Goal: Task Accomplishment & Management: Complete application form

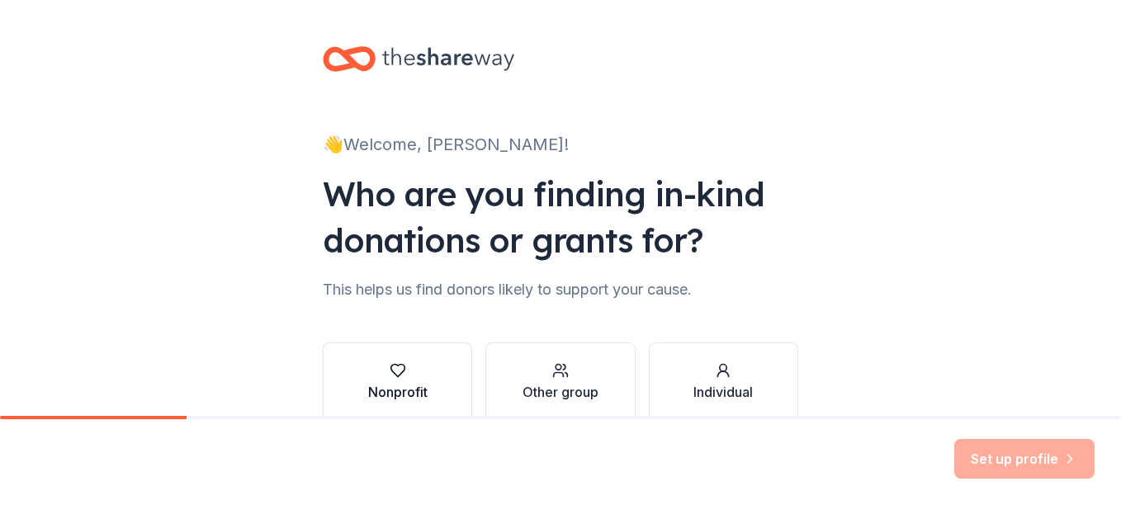
click at [393, 361] on button "Nonprofit" at bounding box center [397, 381] width 149 height 79
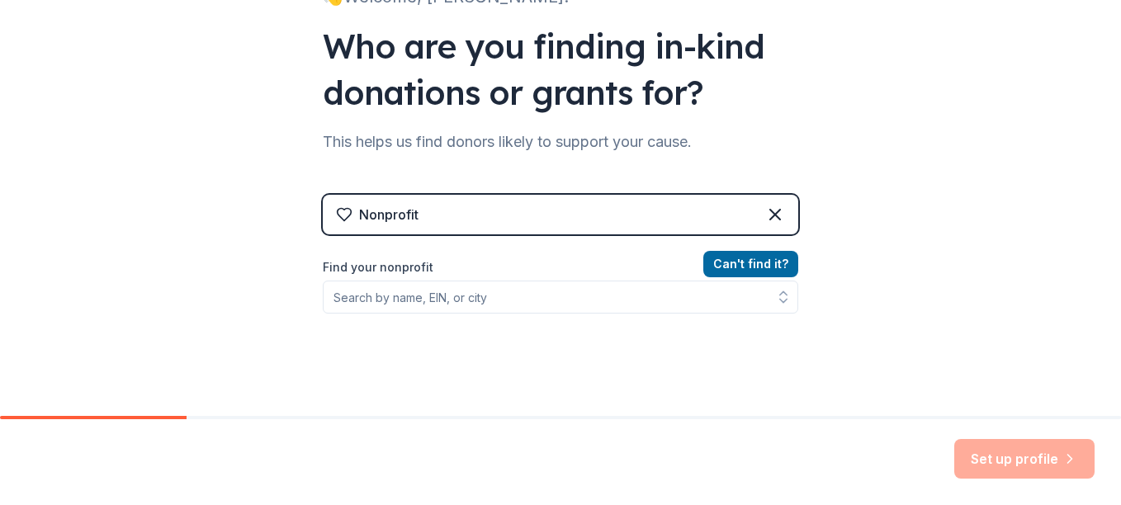
scroll to position [149, 0]
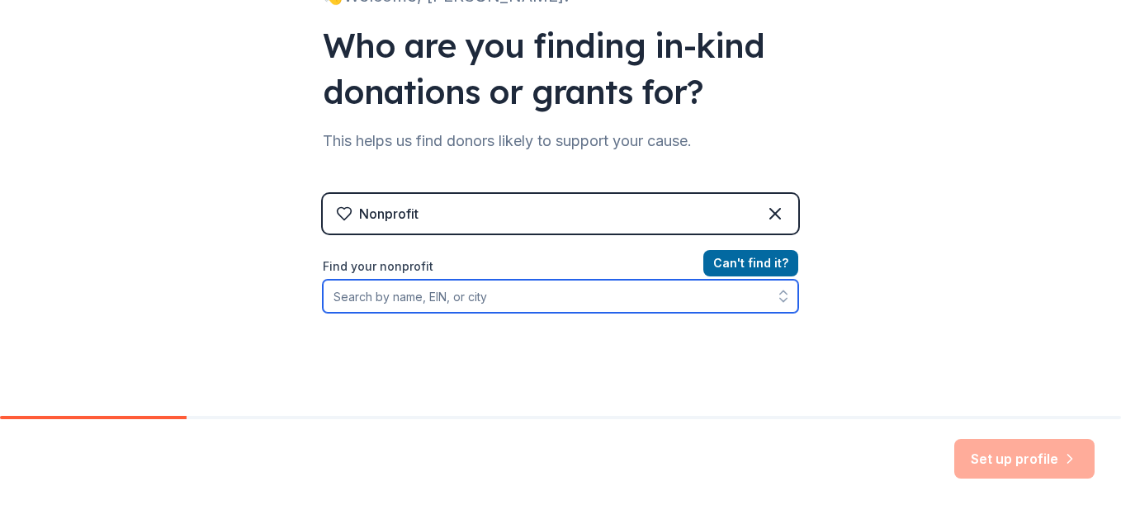
click at [647, 304] on input "Find your nonprofit" at bounding box center [560, 296] width 475 height 33
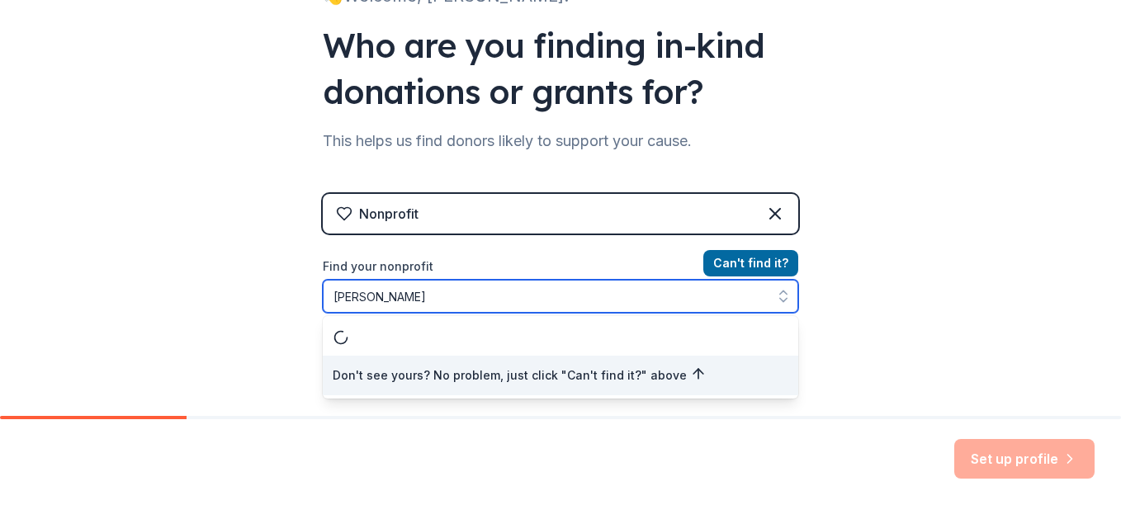
type input "[PERSON_NAME]"
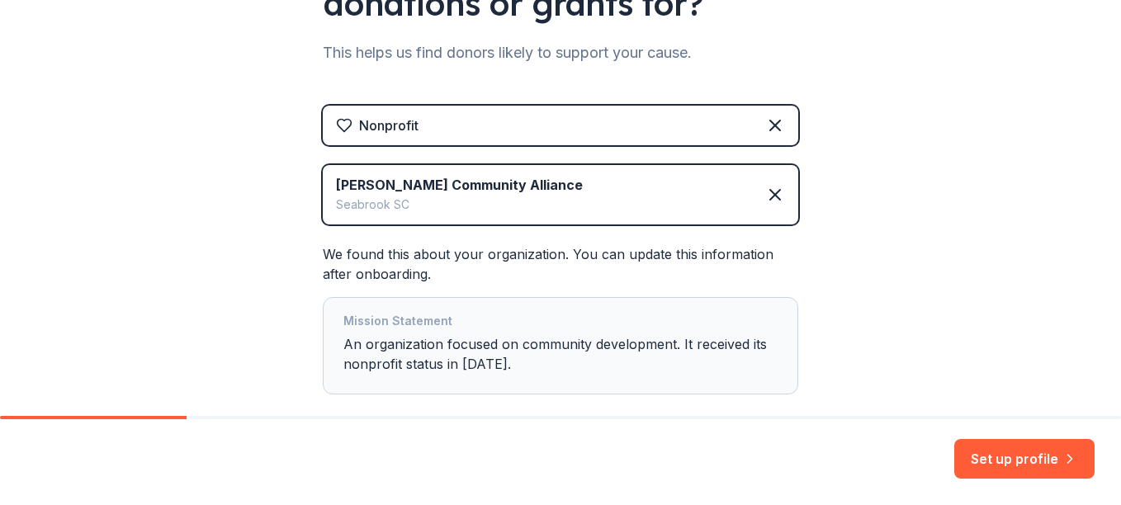
scroll to position [328, 0]
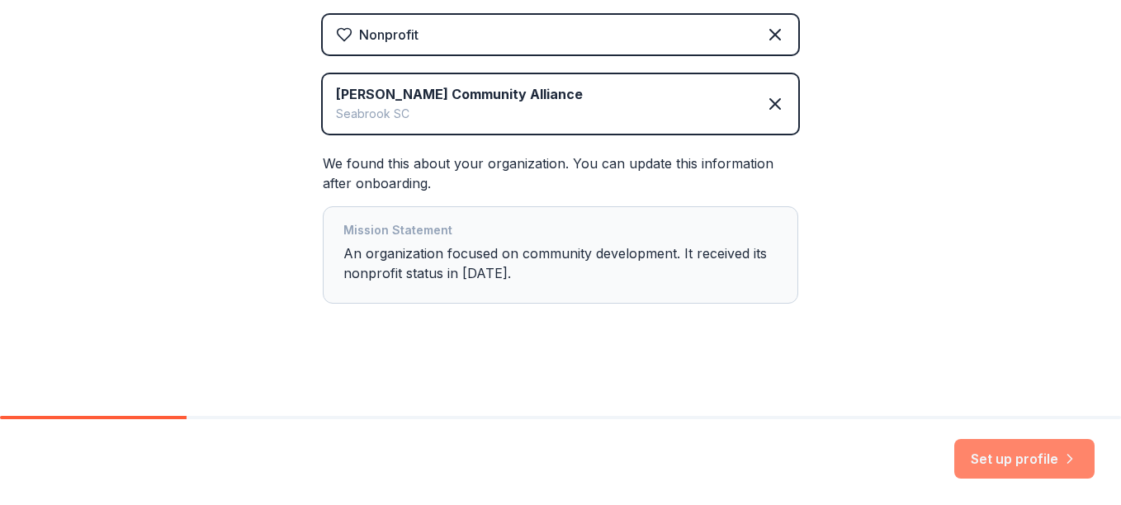
click at [999, 458] on button "Set up profile" at bounding box center [1024, 459] width 140 height 40
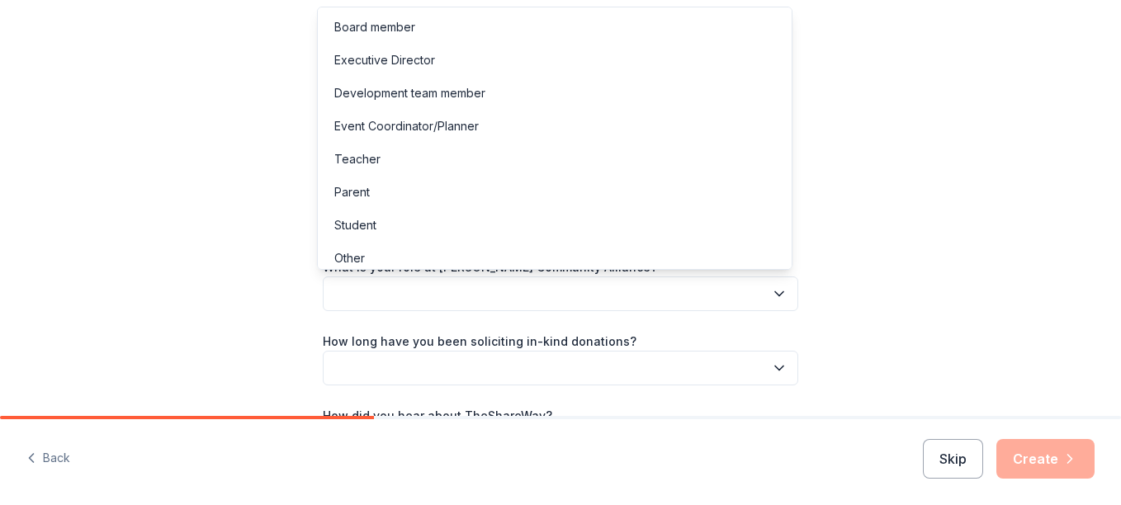
click at [775, 295] on icon "button" at bounding box center [779, 294] width 8 height 4
click at [463, 121] on div "Event Coordinator/Planner" at bounding box center [406, 126] width 144 height 20
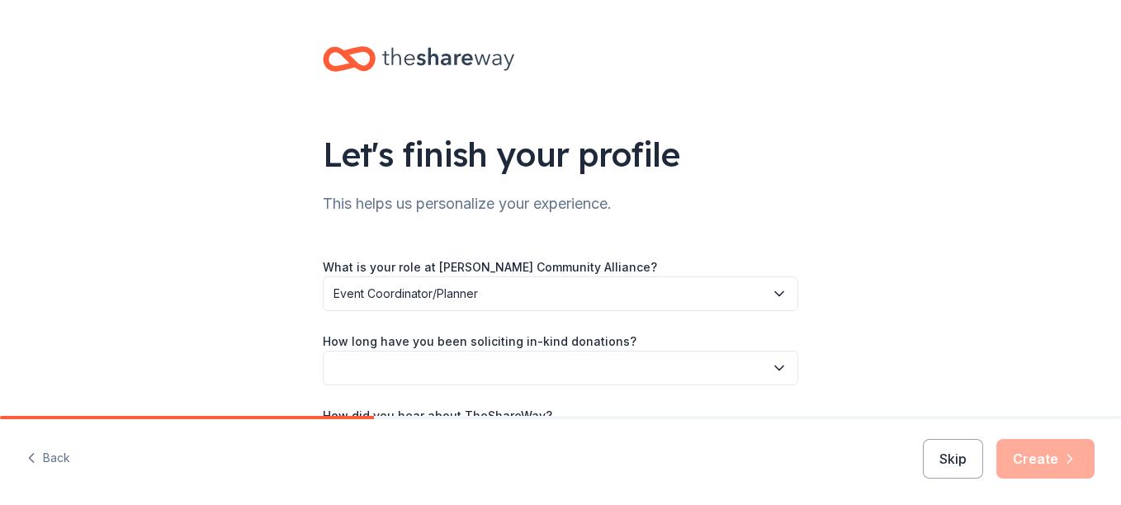
click at [771, 371] on icon "button" at bounding box center [779, 368] width 17 height 17
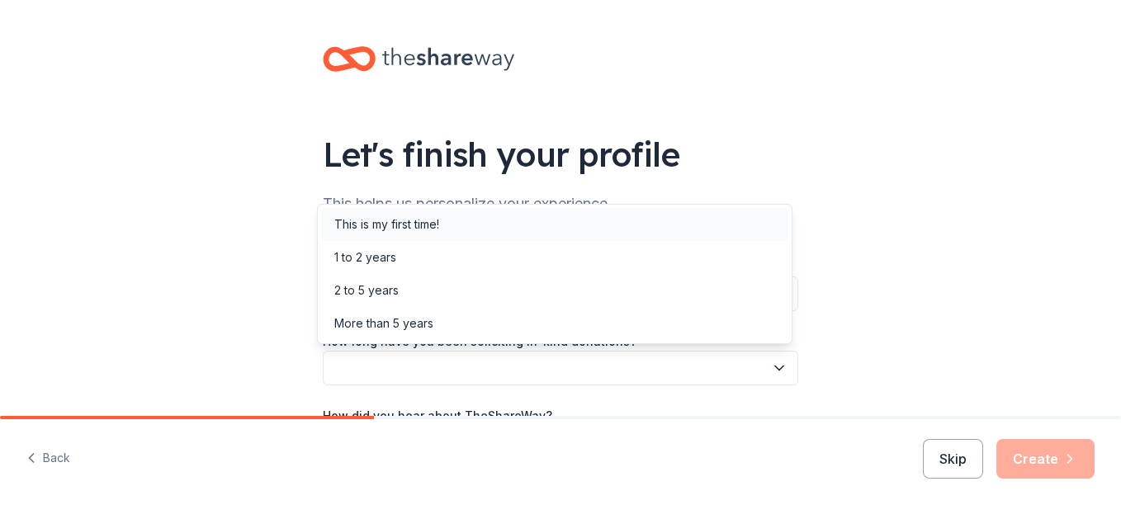
click at [411, 219] on div "This is my first time!" at bounding box center [386, 225] width 105 height 20
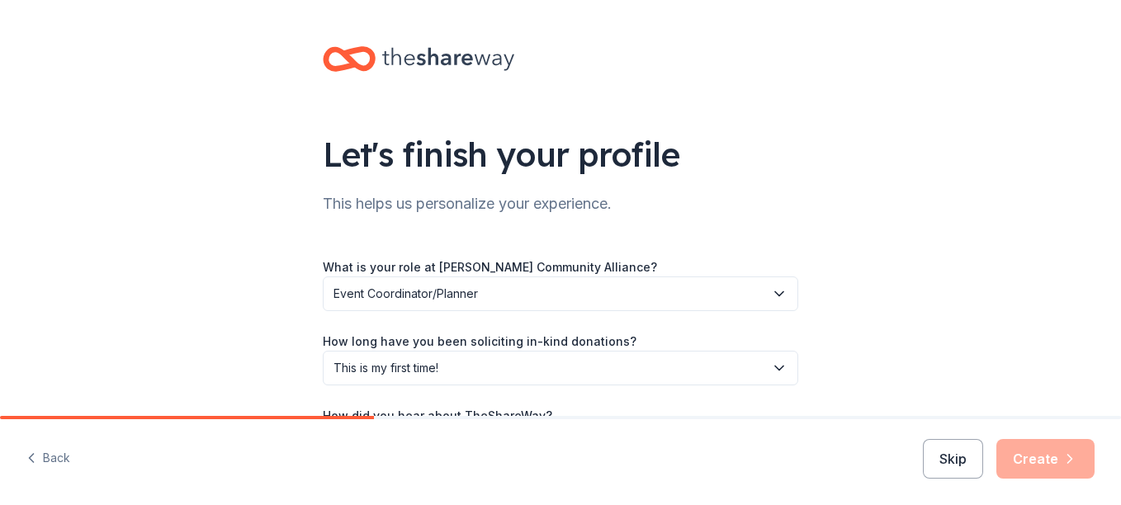
scroll to position [123, 0]
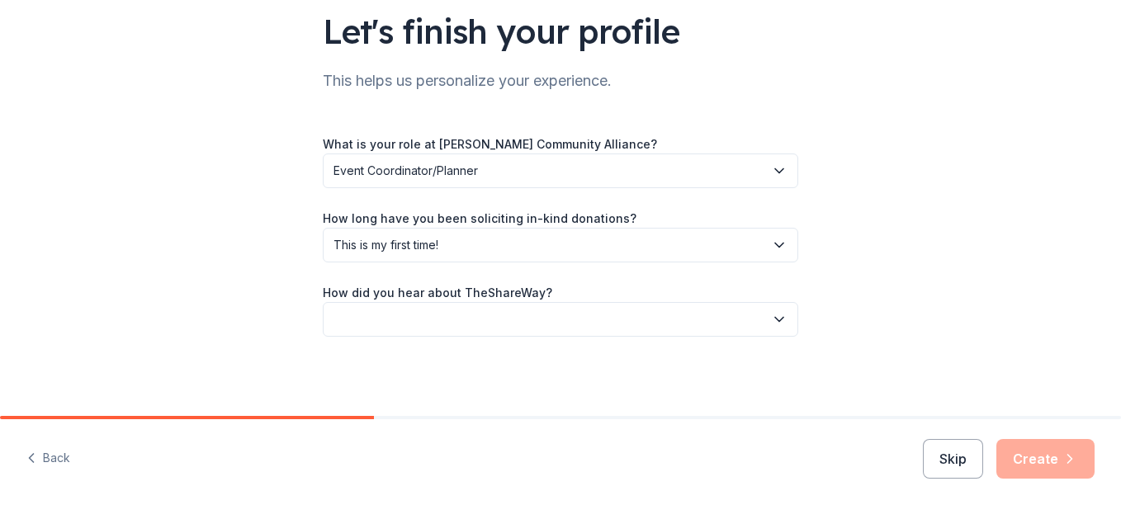
click at [772, 319] on icon "button" at bounding box center [779, 319] width 17 height 17
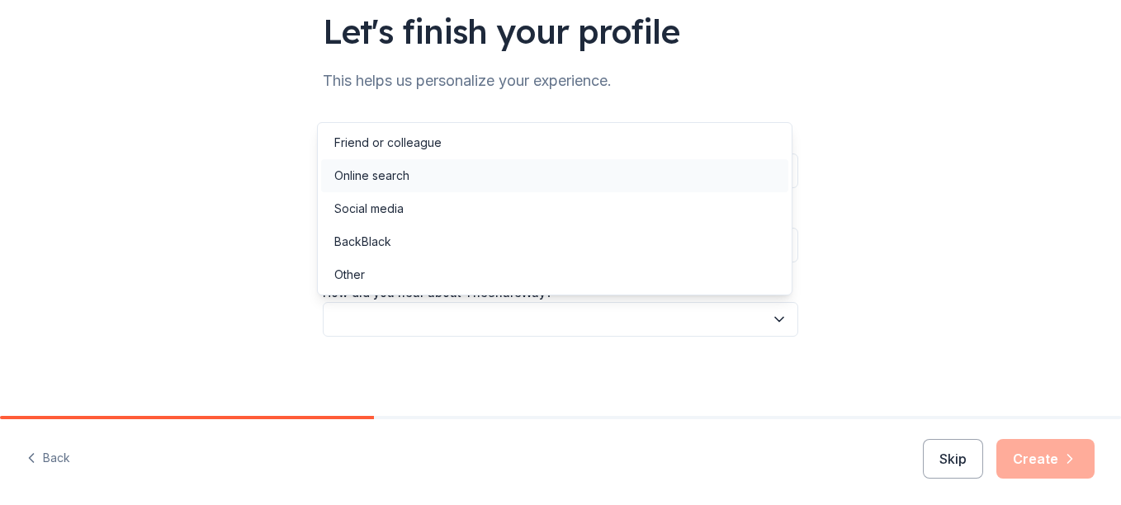
click at [374, 172] on div "Online search" at bounding box center [371, 176] width 75 height 20
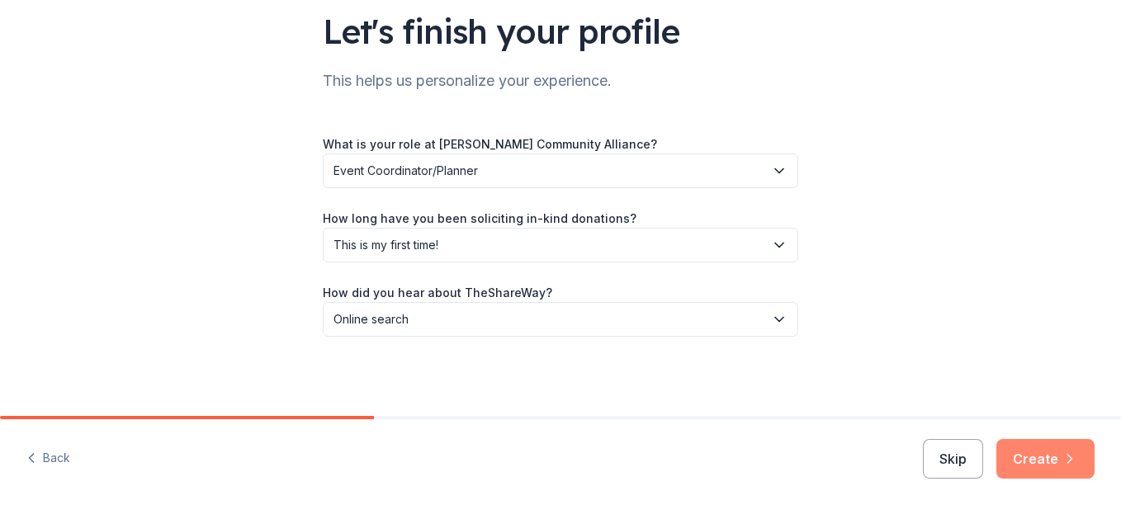
click at [1026, 470] on button "Create" at bounding box center [1045, 459] width 98 height 40
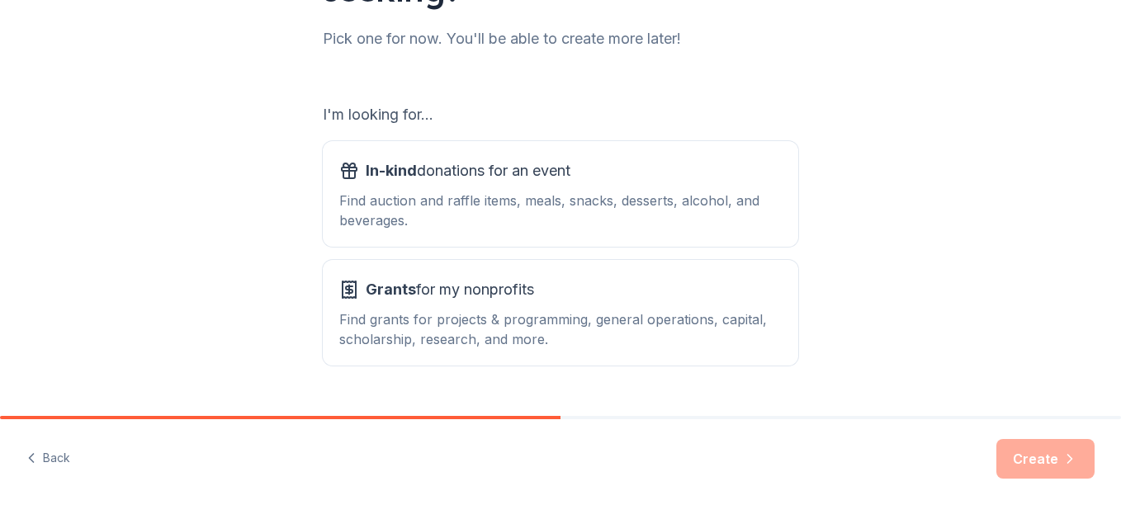
scroll to position [250, 0]
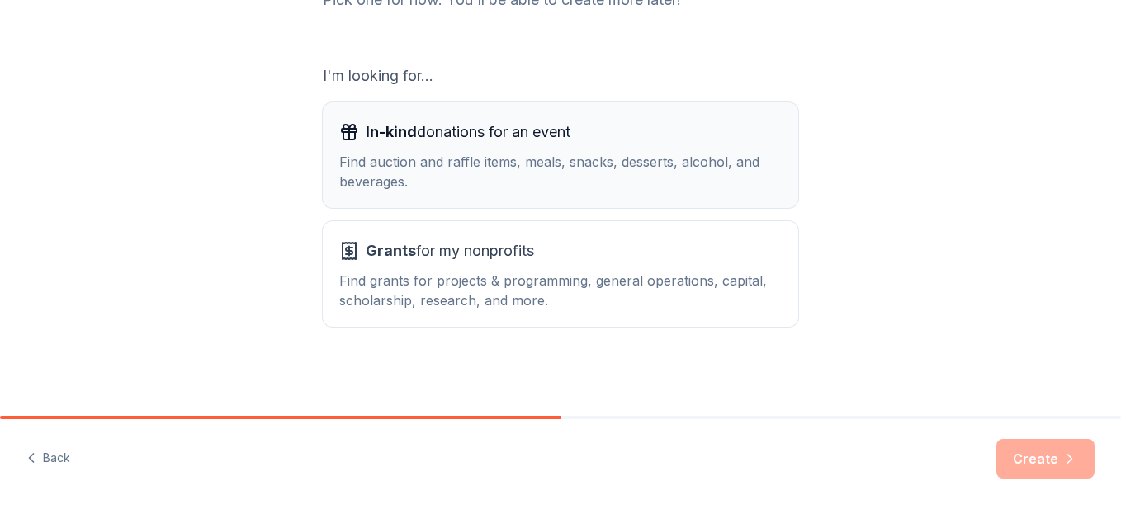
click at [566, 150] on div "In-kind donations for an event Find auction and raffle items, meals, snacks, de…" at bounding box center [560, 155] width 442 height 73
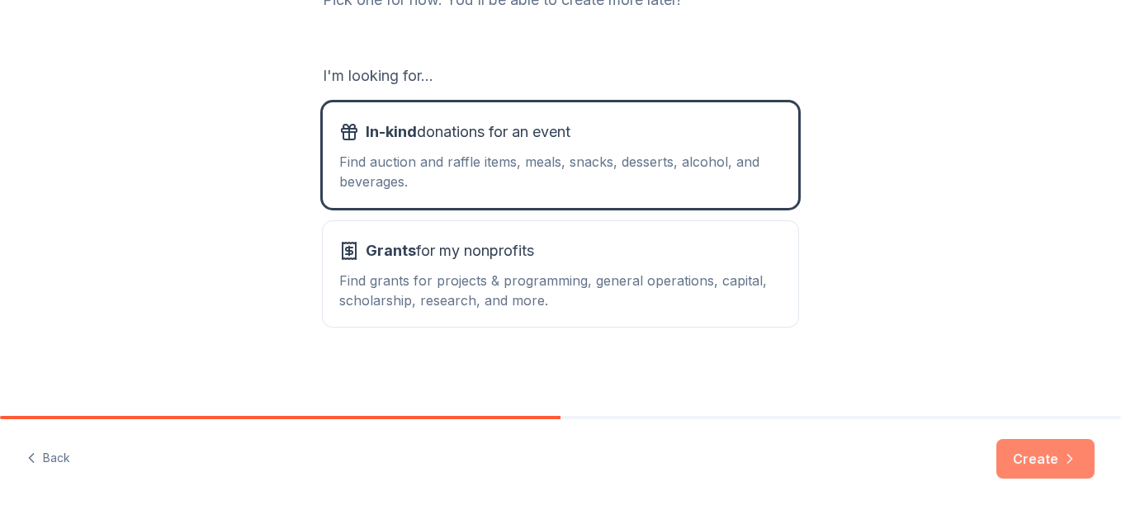
click at [1018, 451] on button "Create" at bounding box center [1045, 459] width 98 height 40
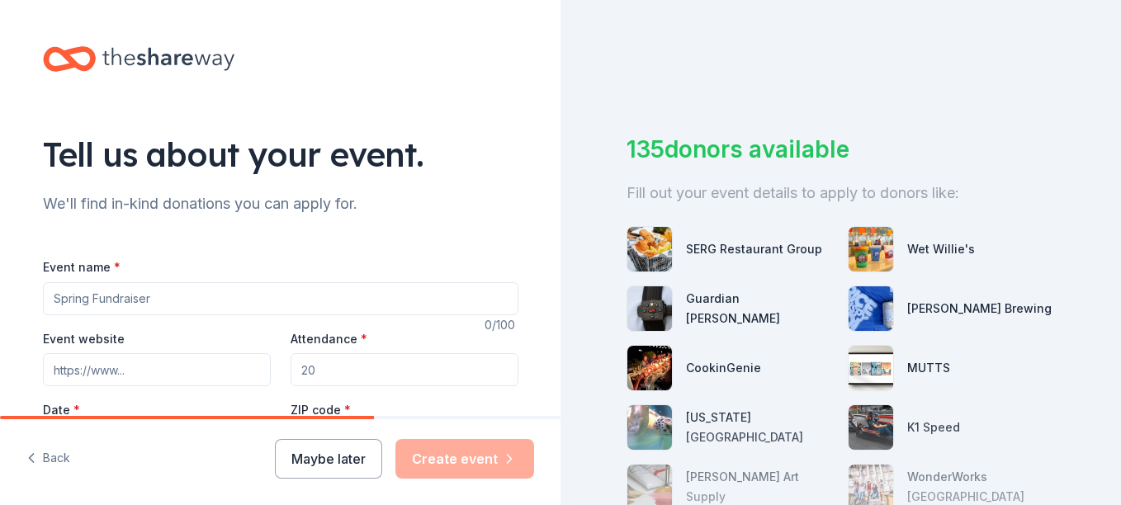
click at [194, 306] on input "Event name *" at bounding box center [280, 298] width 475 height 33
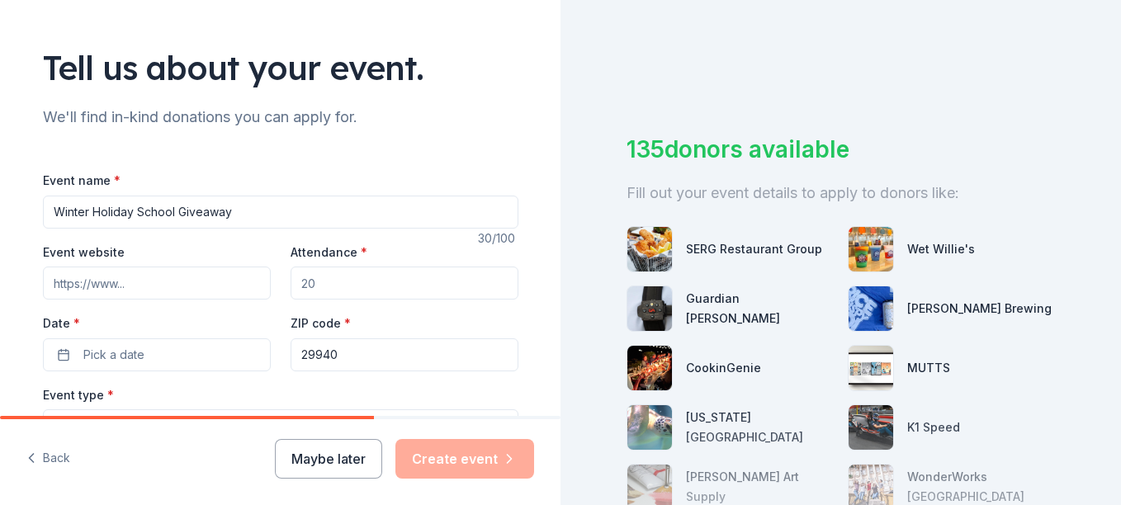
scroll to position [87, 0]
type input "Winter Holiday School Giveaway"
click at [334, 286] on input "Attendance *" at bounding box center [404, 282] width 228 height 33
type input "1045"
click at [114, 350] on span "Pick a date" at bounding box center [113, 354] width 61 height 20
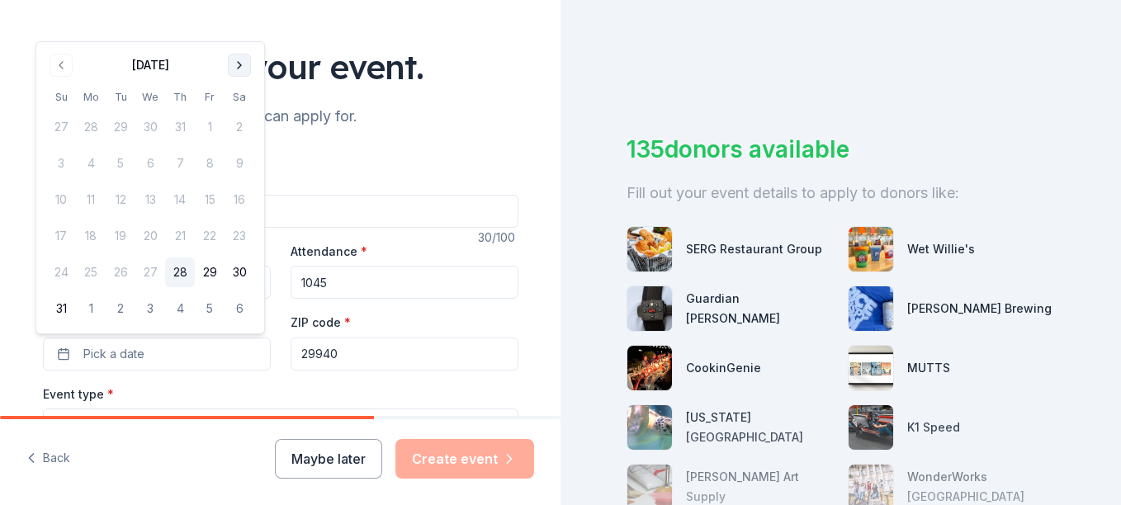
click at [240, 67] on button "Go to next month" at bounding box center [239, 65] width 23 height 23
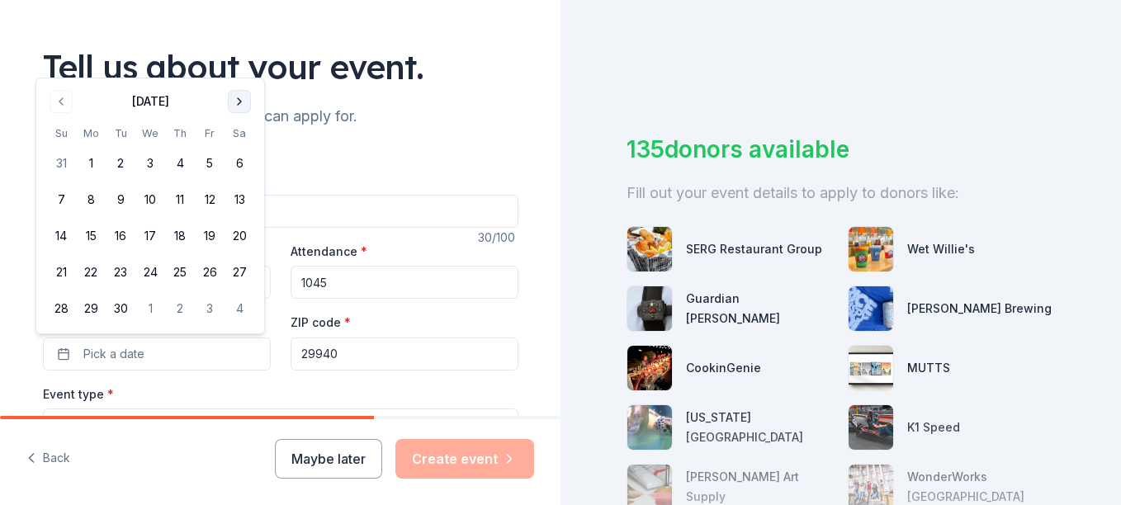
click at [236, 97] on button "Go to next month" at bounding box center [239, 101] width 23 height 23
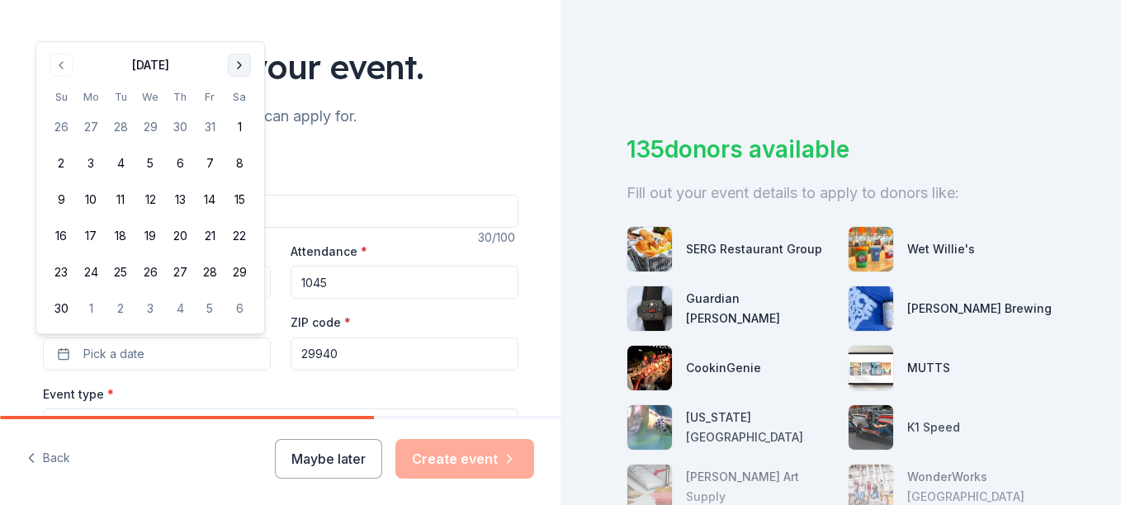
click at [237, 68] on button "Go to next month" at bounding box center [239, 65] width 23 height 23
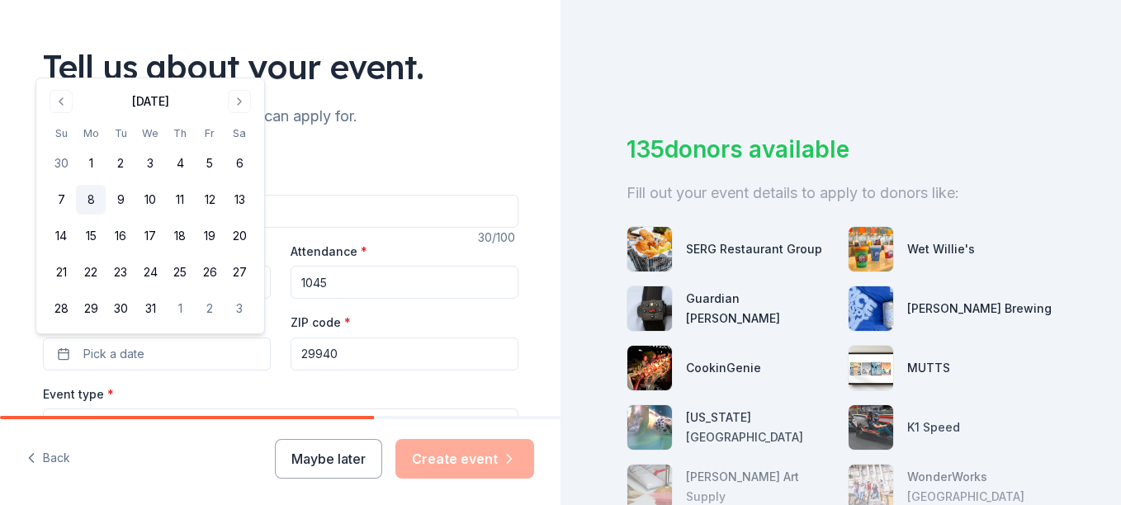
click at [93, 202] on button "8" at bounding box center [91, 200] width 30 height 30
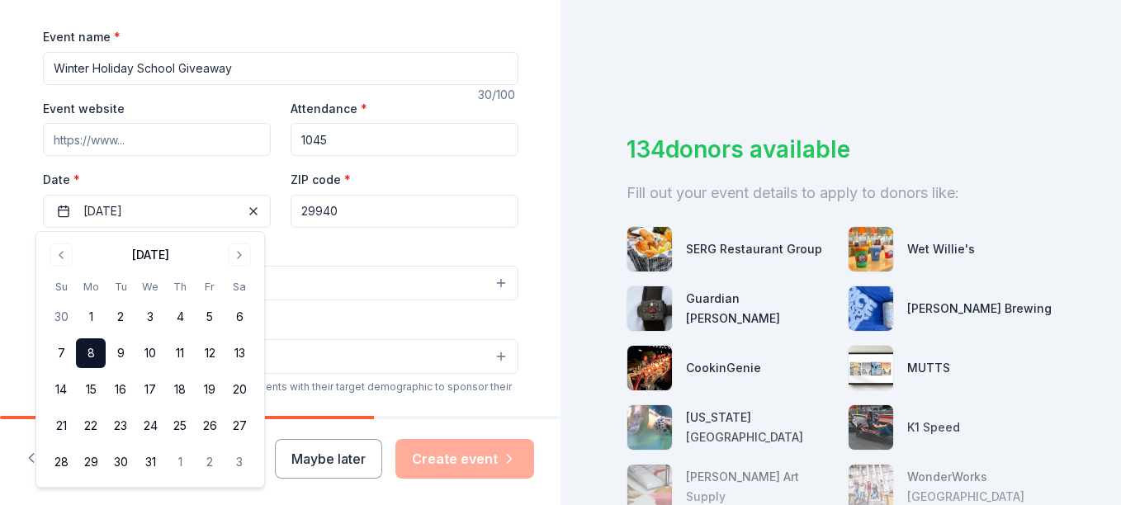
scroll to position [235, 0]
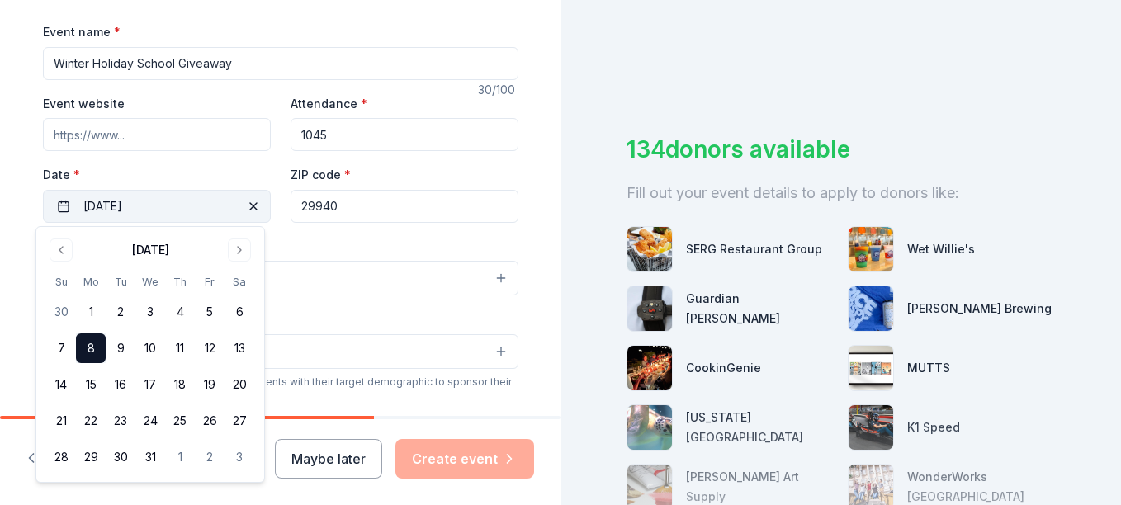
click at [252, 208] on span "button" at bounding box center [253, 206] width 20 height 20
click at [90, 347] on button "8" at bounding box center [91, 348] width 30 height 30
click at [101, 205] on button "[DATE]" at bounding box center [157, 206] width 228 height 33
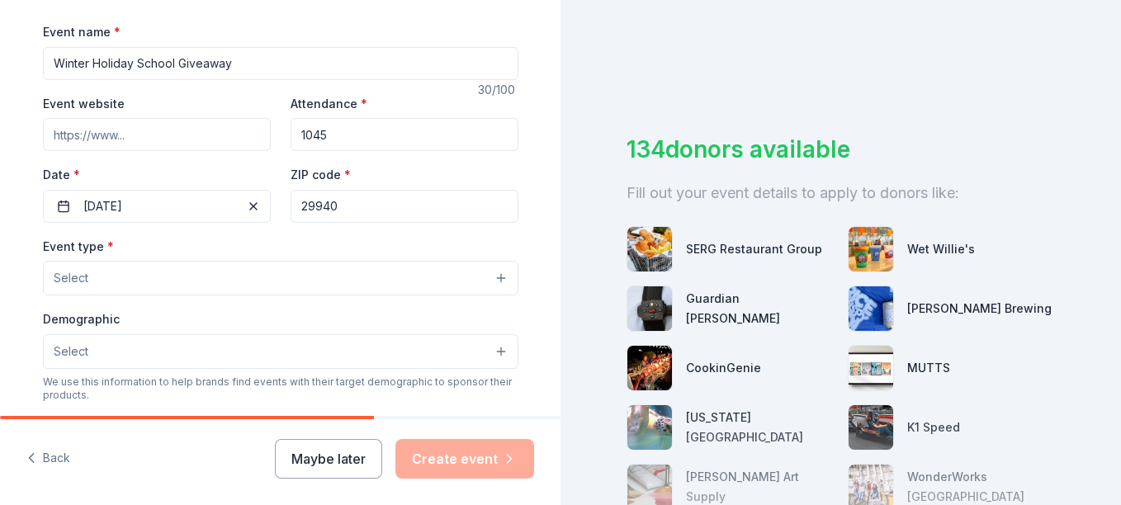
click at [493, 282] on button "Select" at bounding box center [280, 278] width 475 height 35
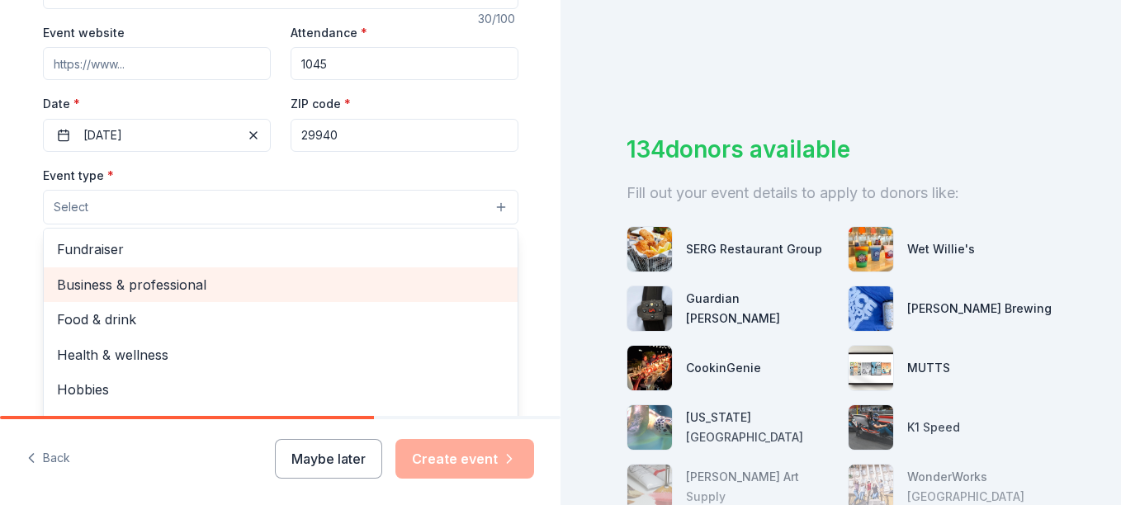
scroll to position [305, 0]
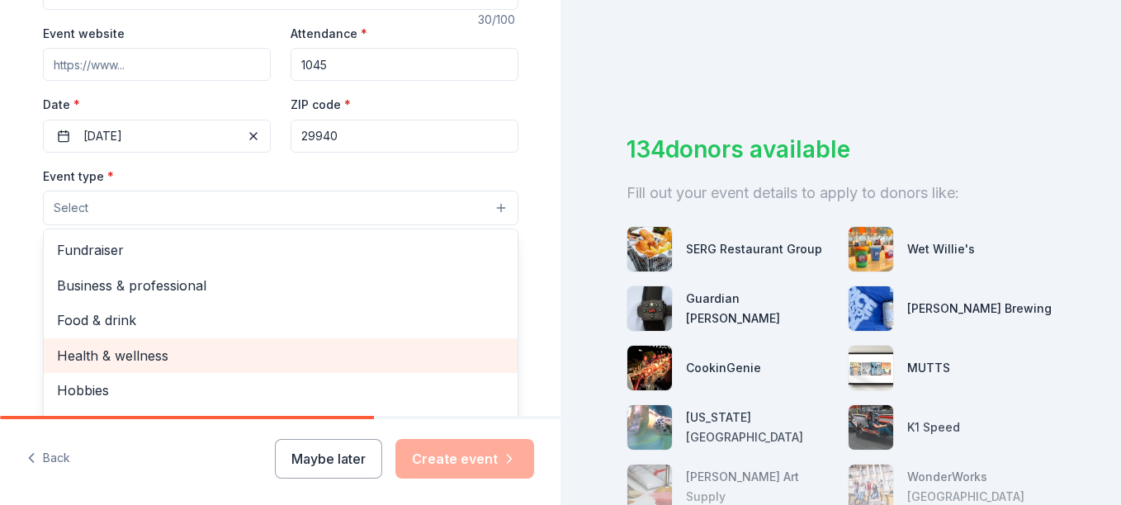
click at [140, 352] on span "Health & wellness" at bounding box center [280, 355] width 447 height 21
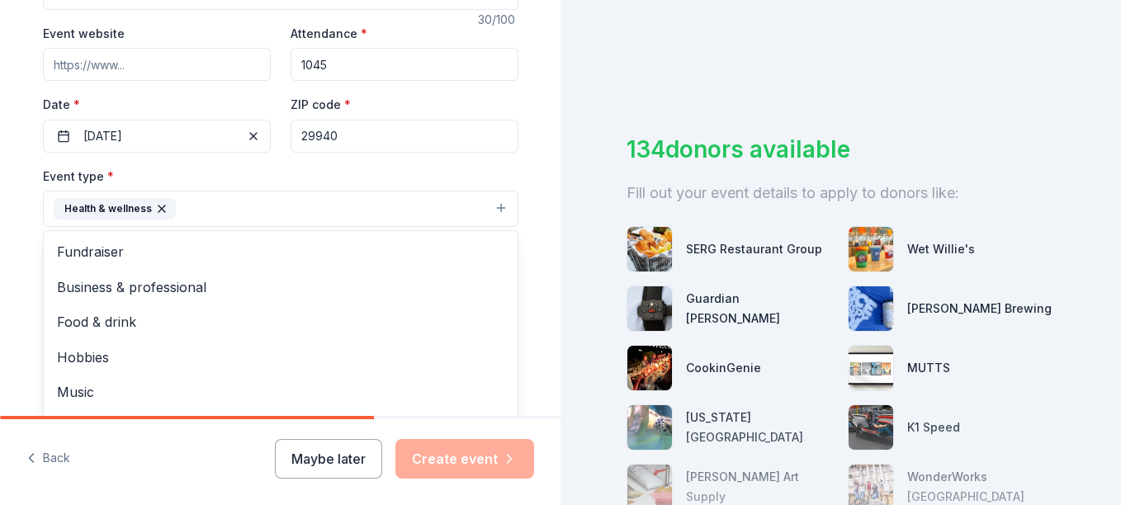
click at [498, 205] on button "Health & wellness" at bounding box center [280, 209] width 475 height 36
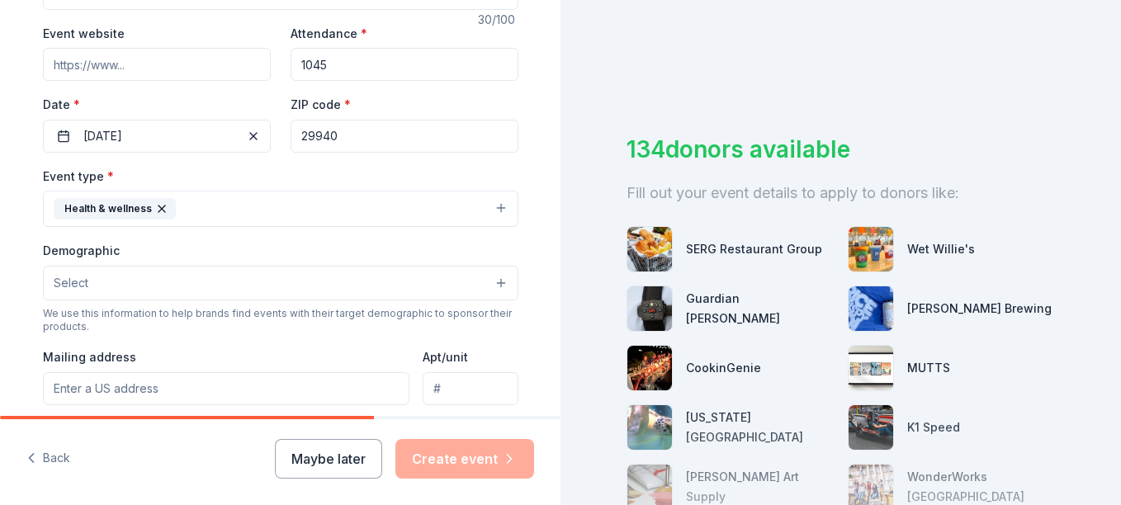
click at [498, 278] on button "Select" at bounding box center [280, 283] width 475 height 35
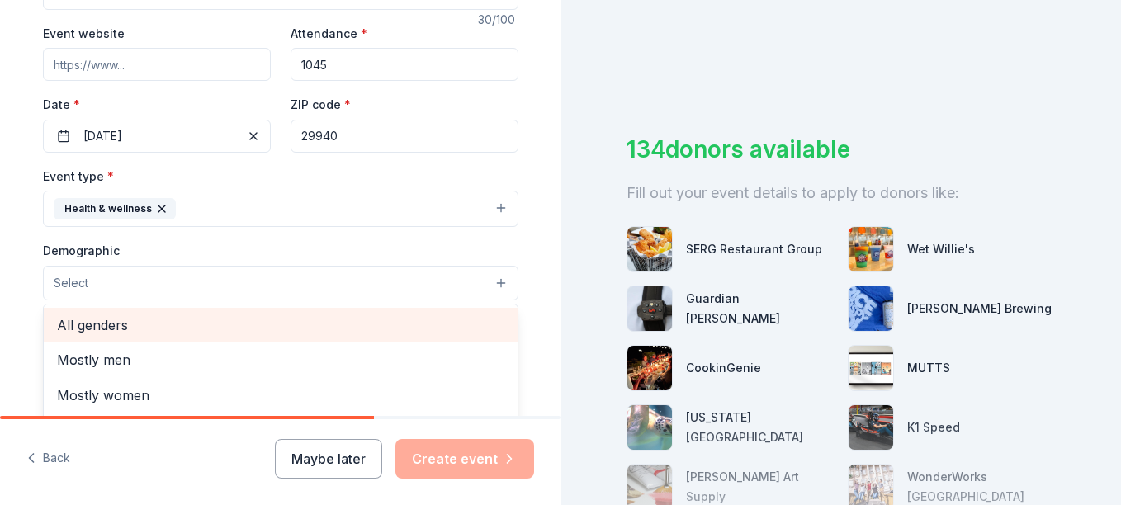
click at [116, 325] on span "All genders" at bounding box center [280, 324] width 447 height 21
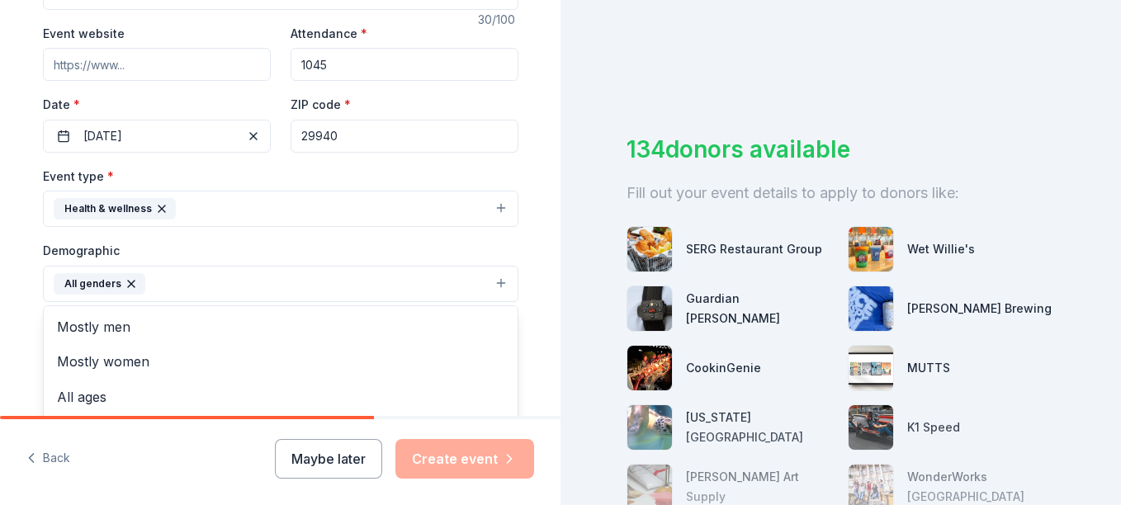
click at [487, 280] on button "All genders" at bounding box center [280, 284] width 475 height 36
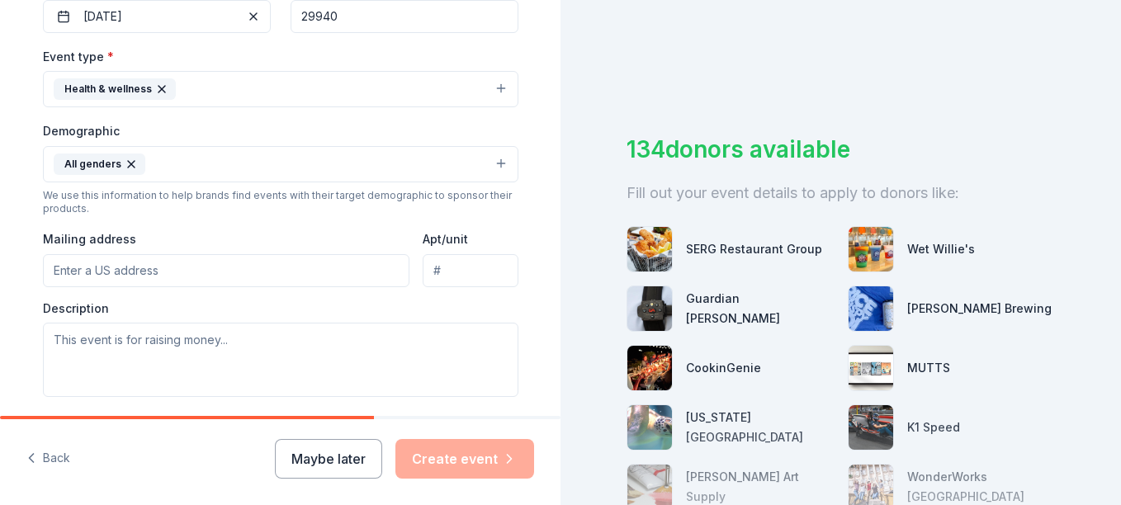
scroll to position [432, 0]
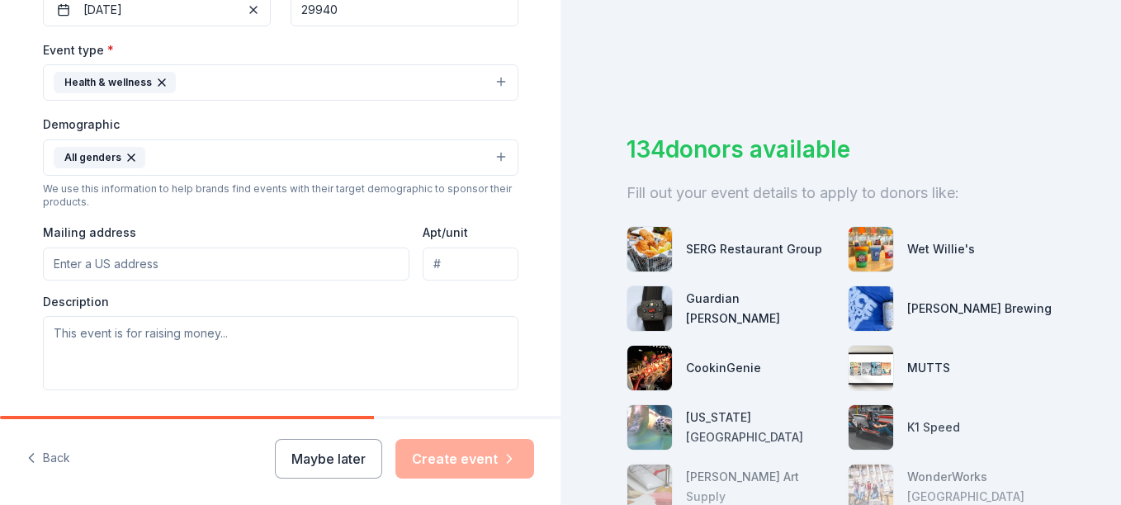
click at [238, 273] on input "Mailing address" at bounding box center [226, 264] width 367 height 33
type input "[STREET_ADDRESS]"
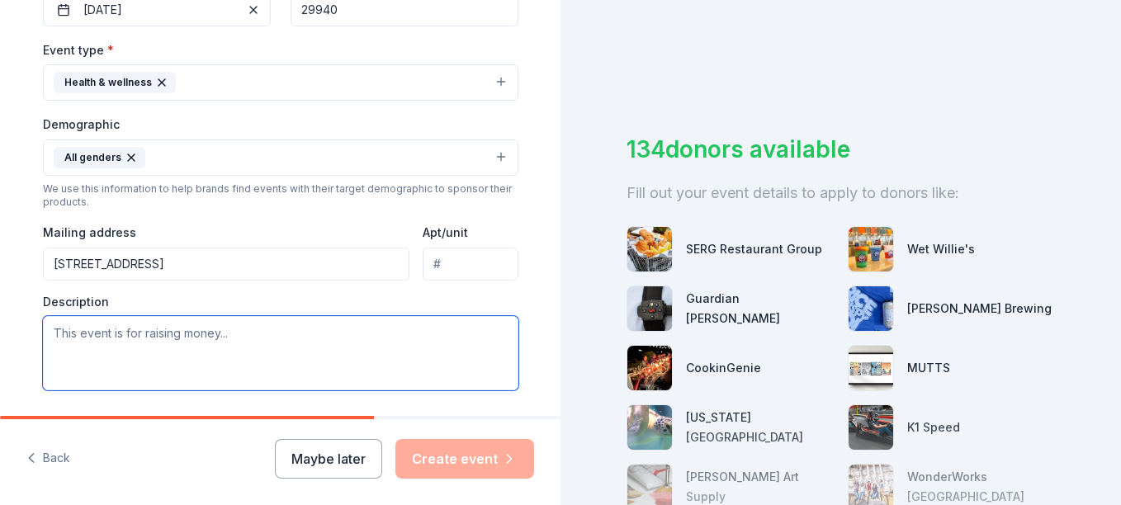
click at [255, 329] on textarea at bounding box center [280, 353] width 475 height 74
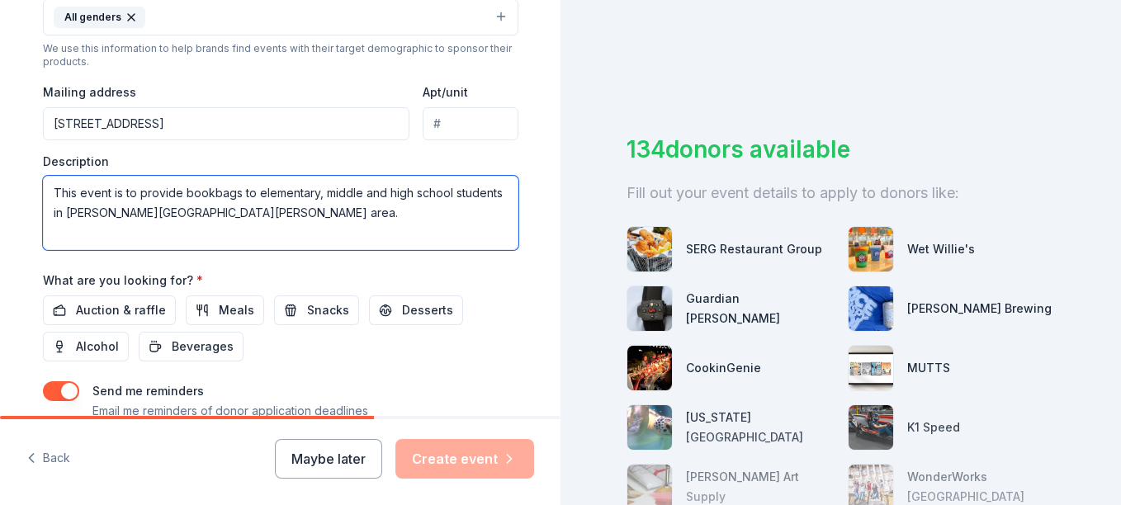
scroll to position [660, 0]
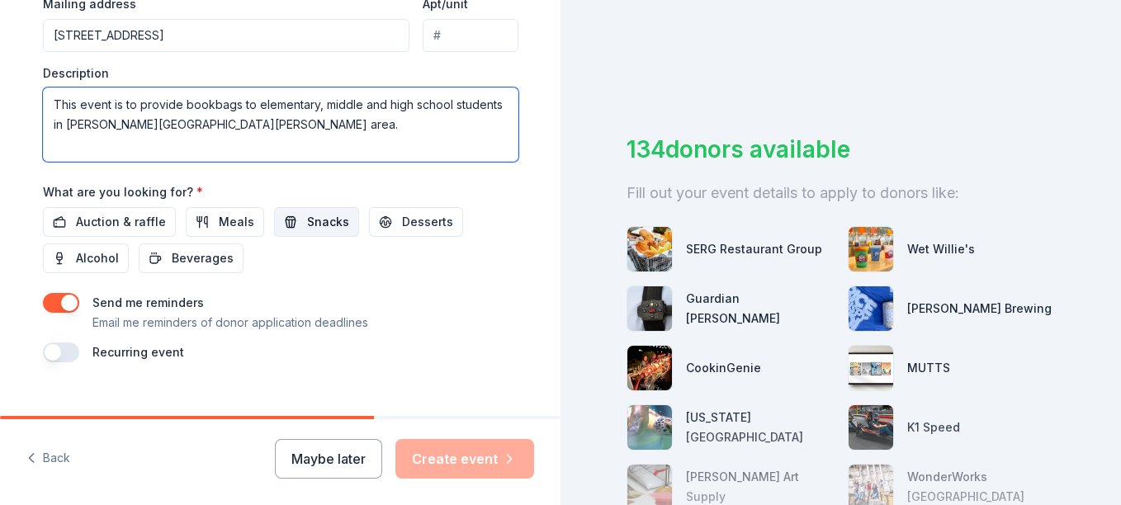
type textarea "This event is to provide bookbags to elementary, middle and high school student…"
click at [307, 223] on span "Snacks" at bounding box center [328, 222] width 42 height 20
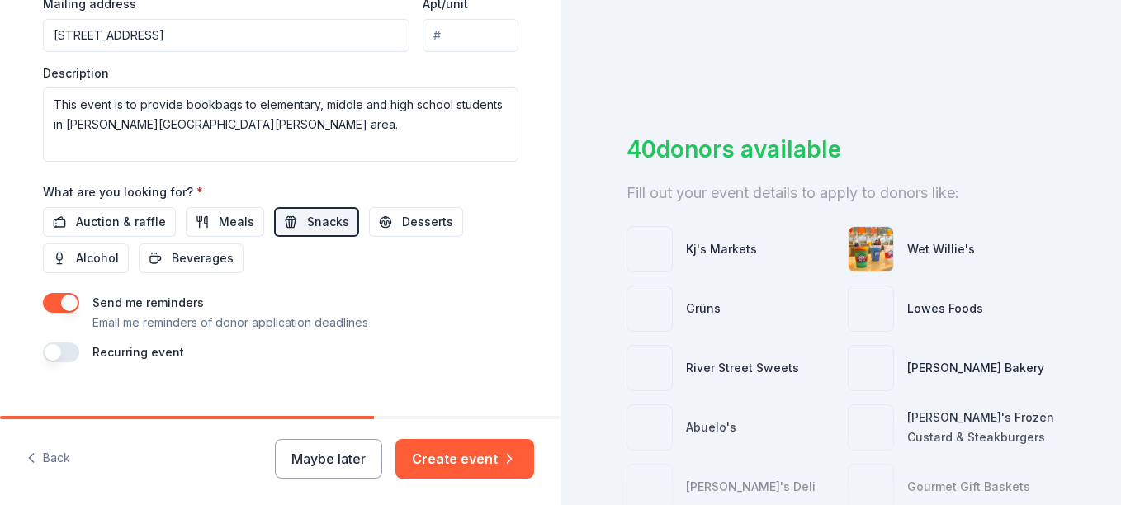
scroll to position [686, 0]
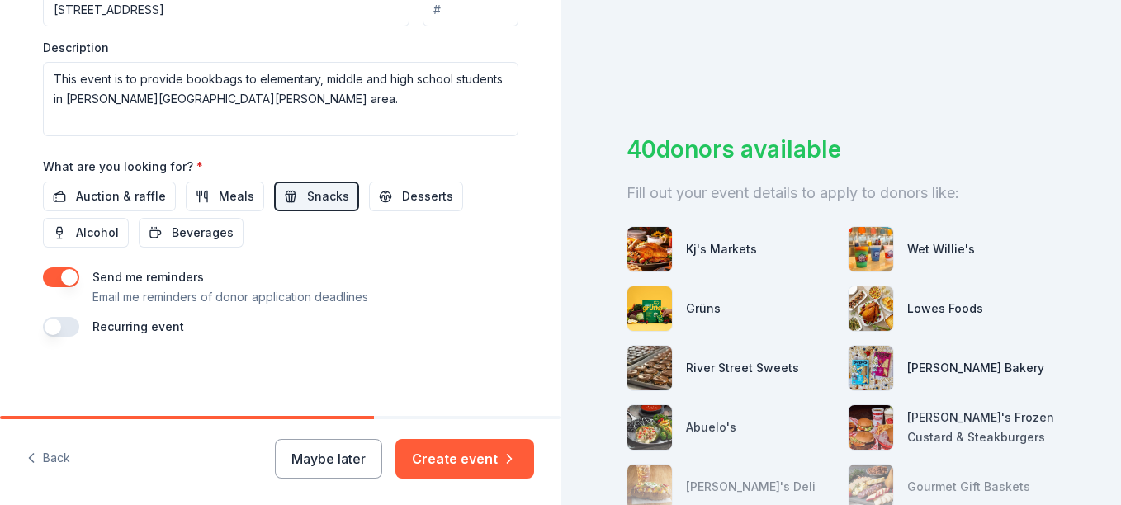
click at [57, 328] on button "button" at bounding box center [61, 327] width 36 height 20
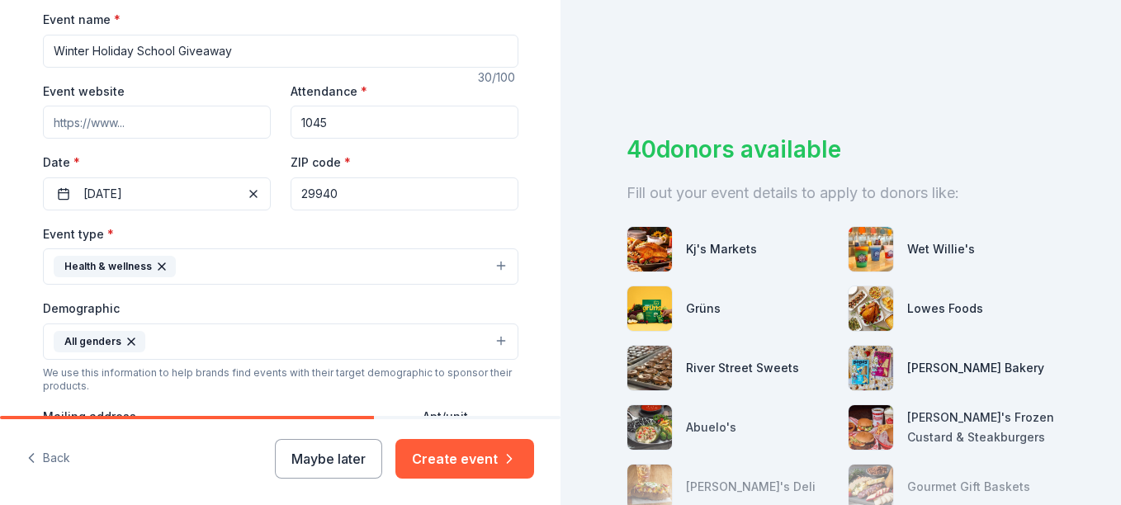
scroll to position [250, 0]
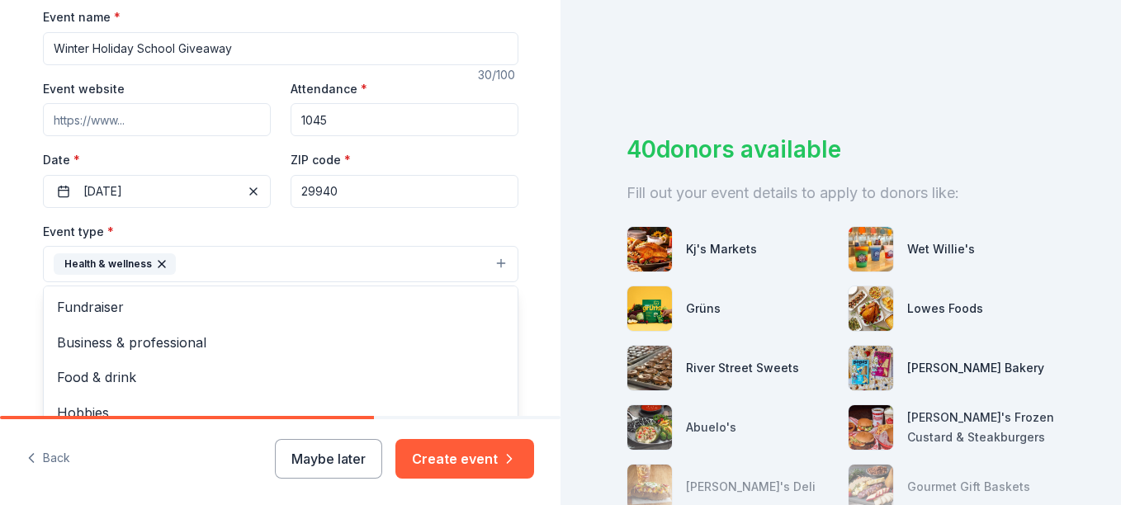
click at [484, 268] on button "Health & wellness" at bounding box center [280, 264] width 475 height 36
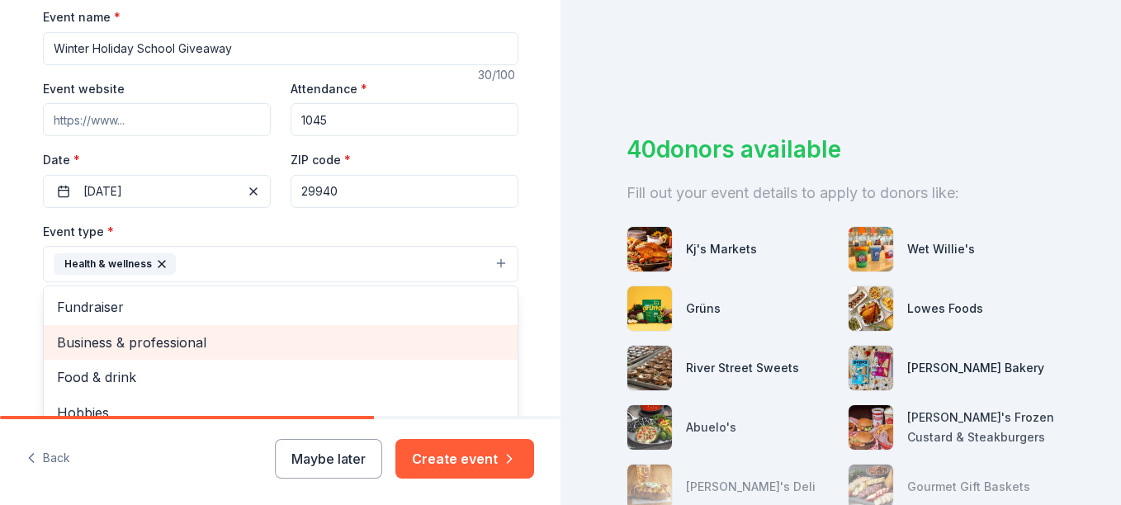
scroll to position [20, 0]
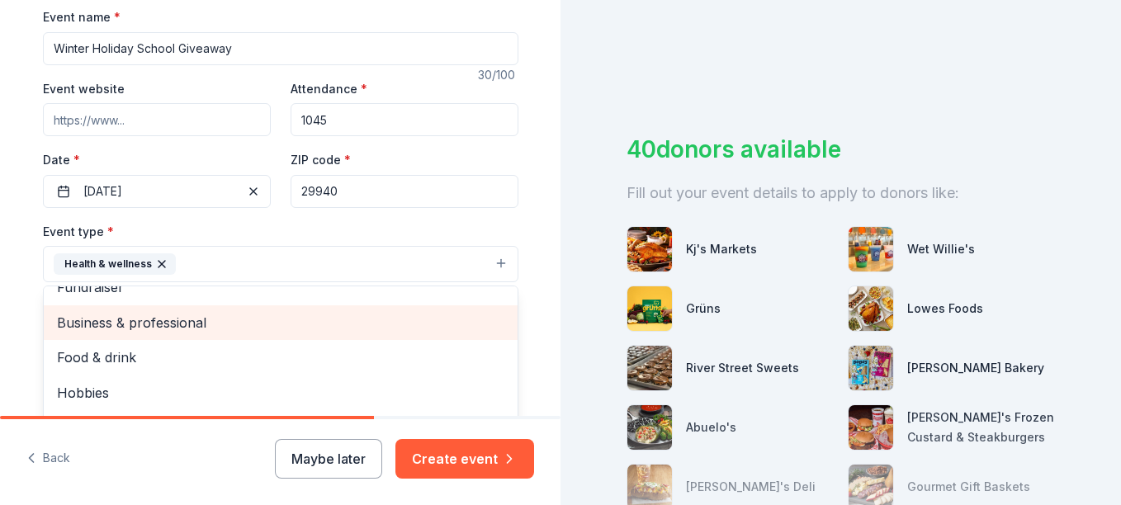
click at [192, 318] on span "Business & professional" at bounding box center [280, 322] width 447 height 21
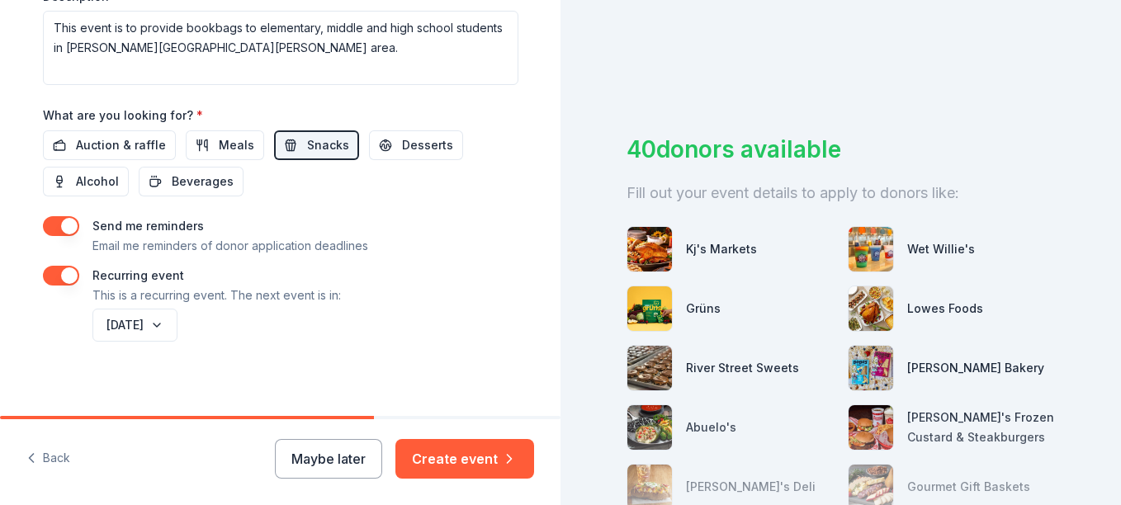
scroll to position [739, 0]
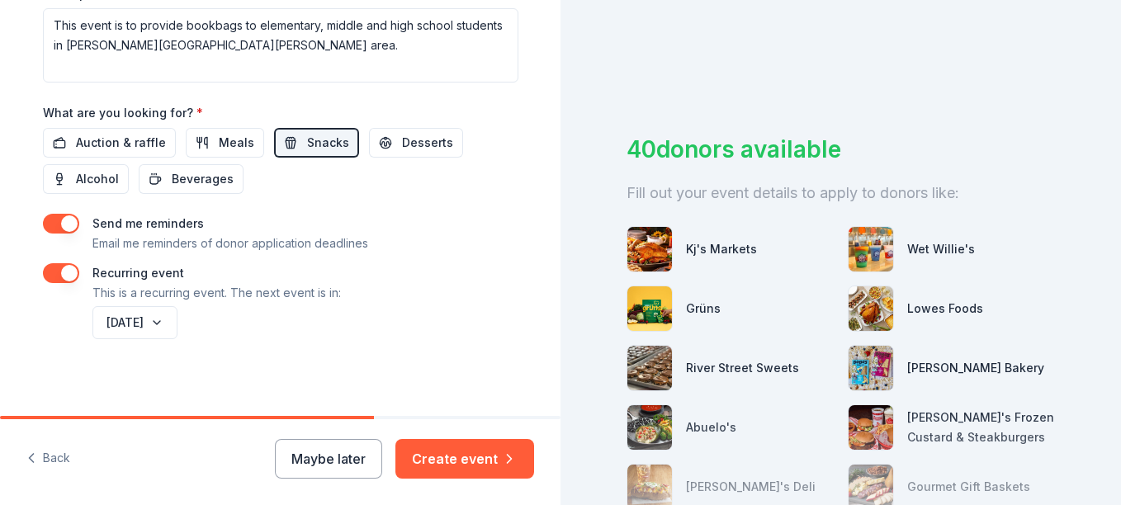
click at [428, 451] on div "Tell us about your event. We'll find in-kind donations you can apply for. Event…" at bounding box center [280, 252] width 560 height 505
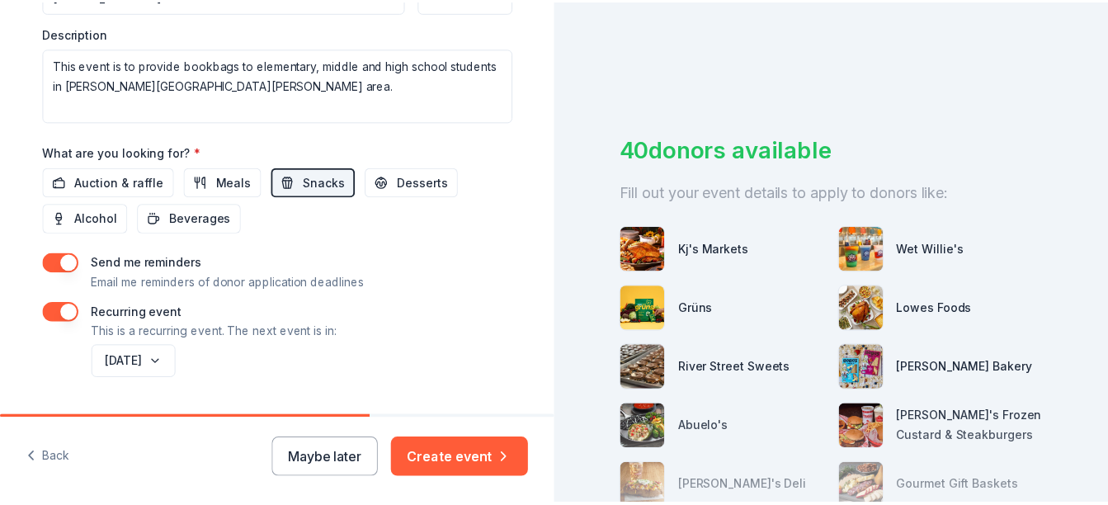
scroll to position [745, 0]
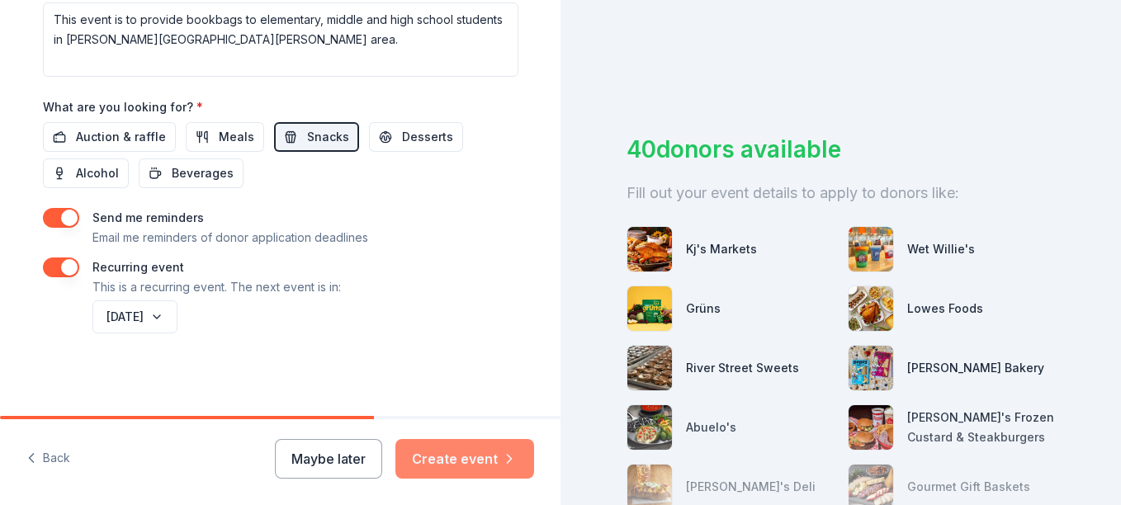
click at [476, 455] on button "Create event" at bounding box center [464, 459] width 139 height 40
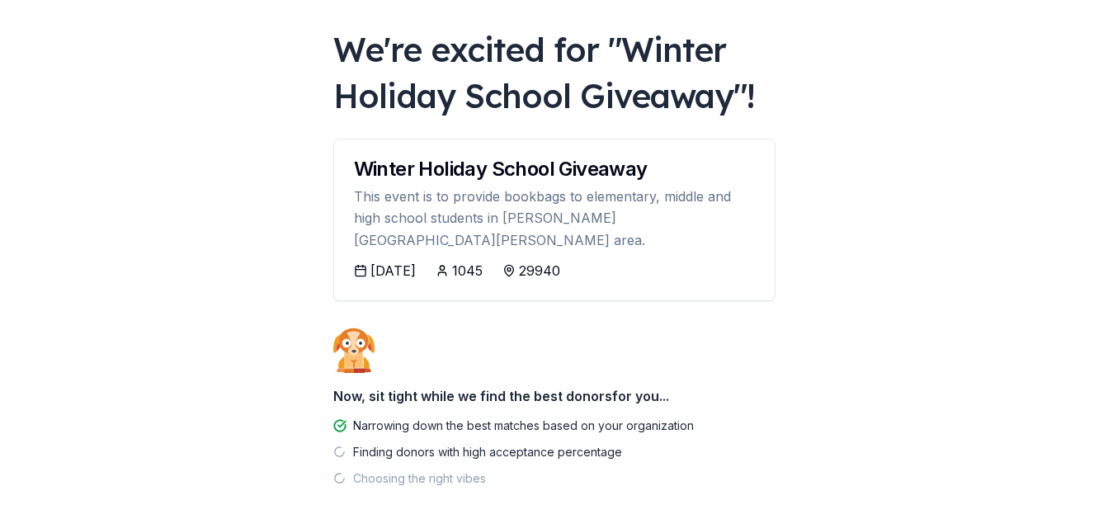
scroll to position [87, 0]
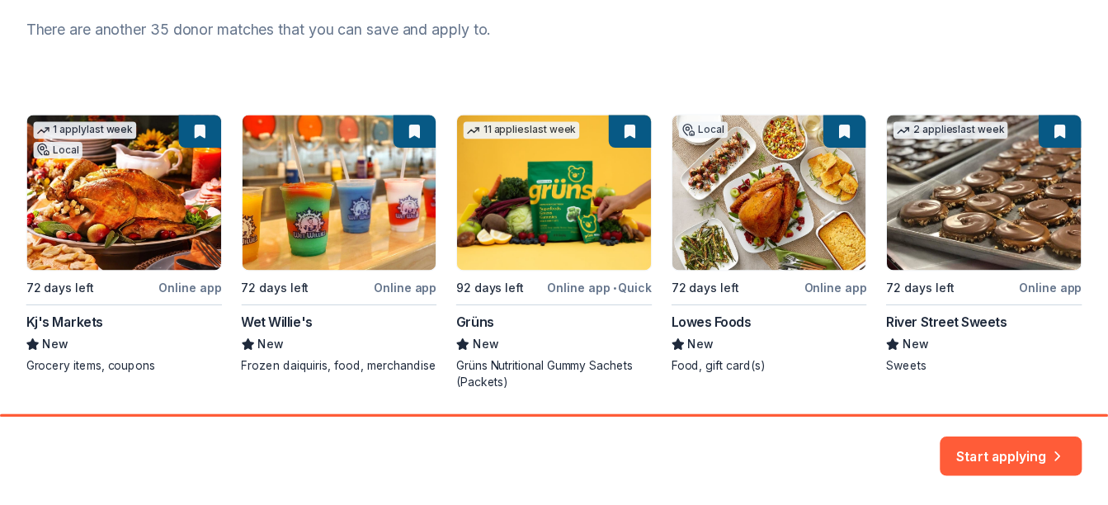
scroll to position [278, 0]
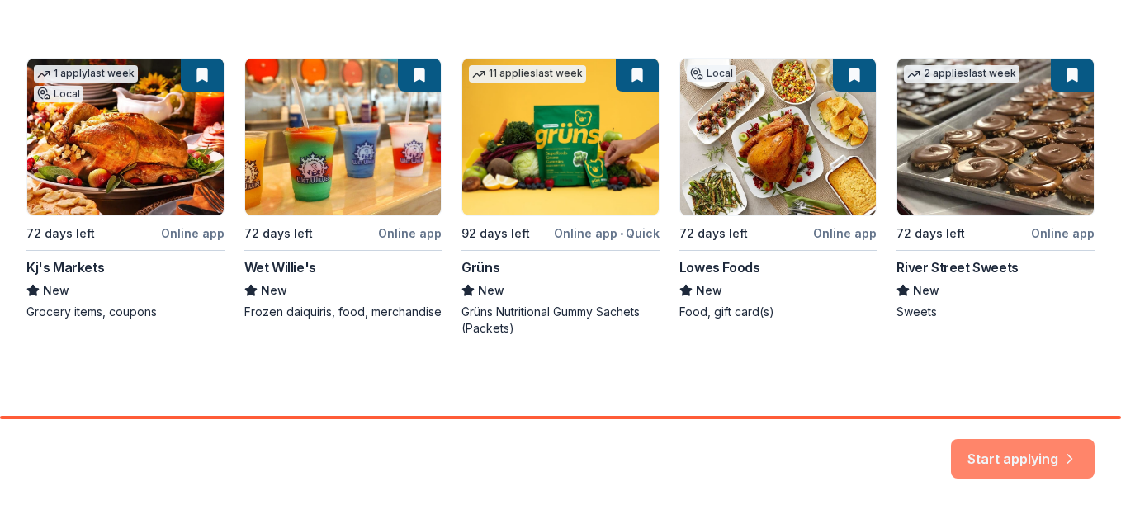
click at [1015, 451] on button "Start applying" at bounding box center [1023, 449] width 144 height 40
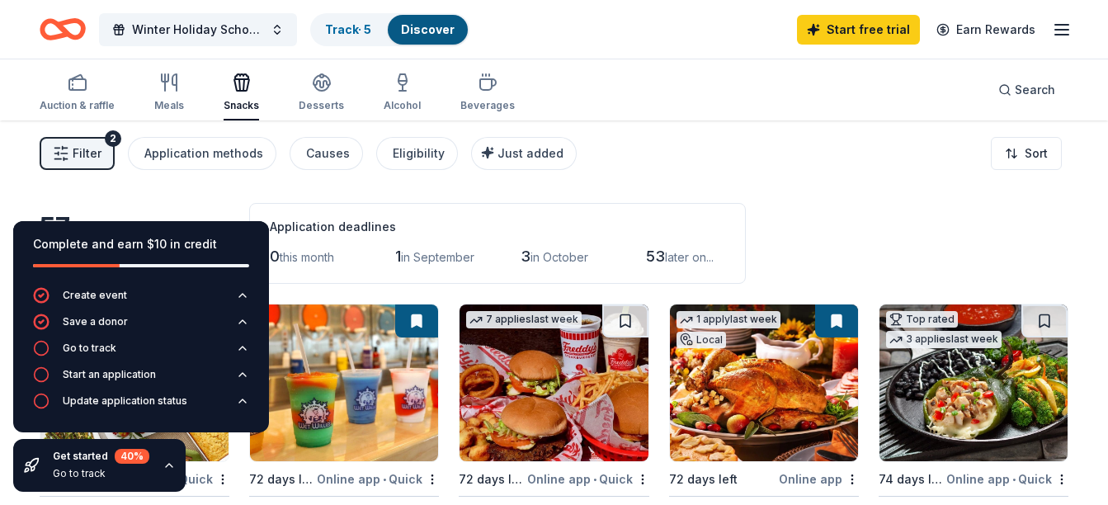
click at [100, 150] on span "Filter" at bounding box center [87, 154] width 29 height 20
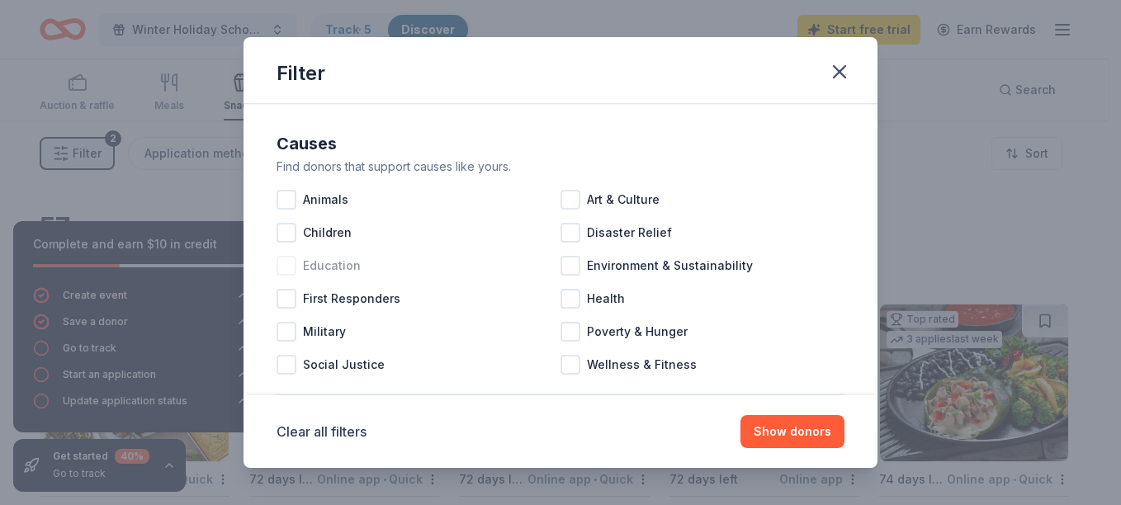
click at [287, 265] on div at bounding box center [286, 266] width 20 height 20
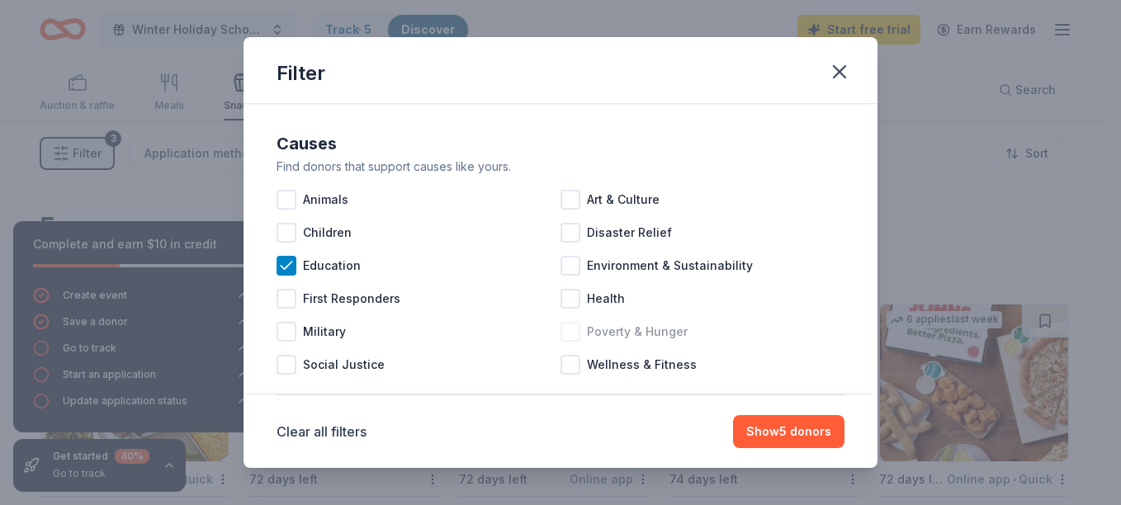
click at [563, 331] on div at bounding box center [570, 332] width 20 height 20
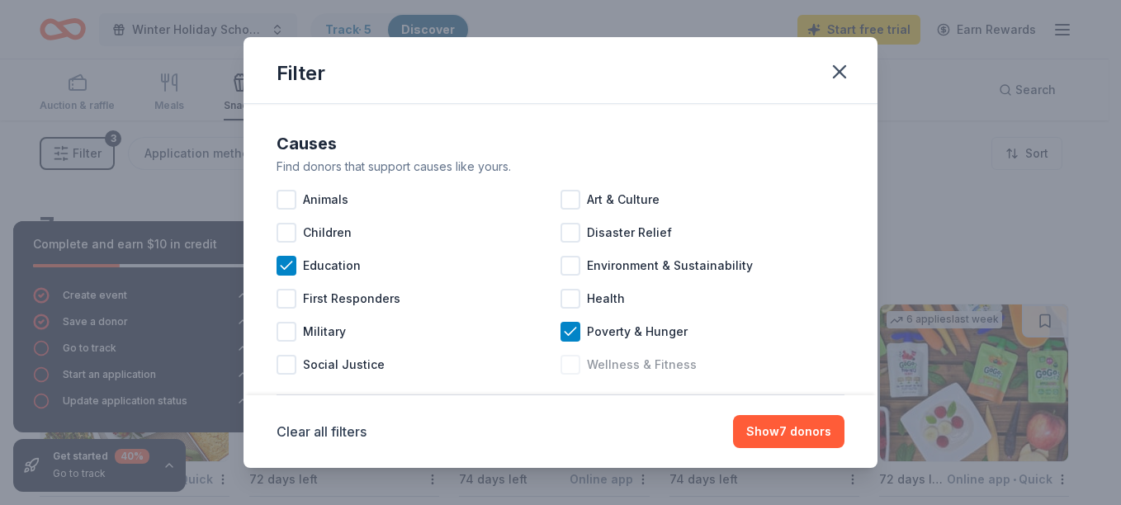
click at [571, 365] on div at bounding box center [570, 365] width 20 height 20
click at [283, 231] on div at bounding box center [286, 233] width 20 height 20
click at [289, 302] on div at bounding box center [286, 299] width 20 height 20
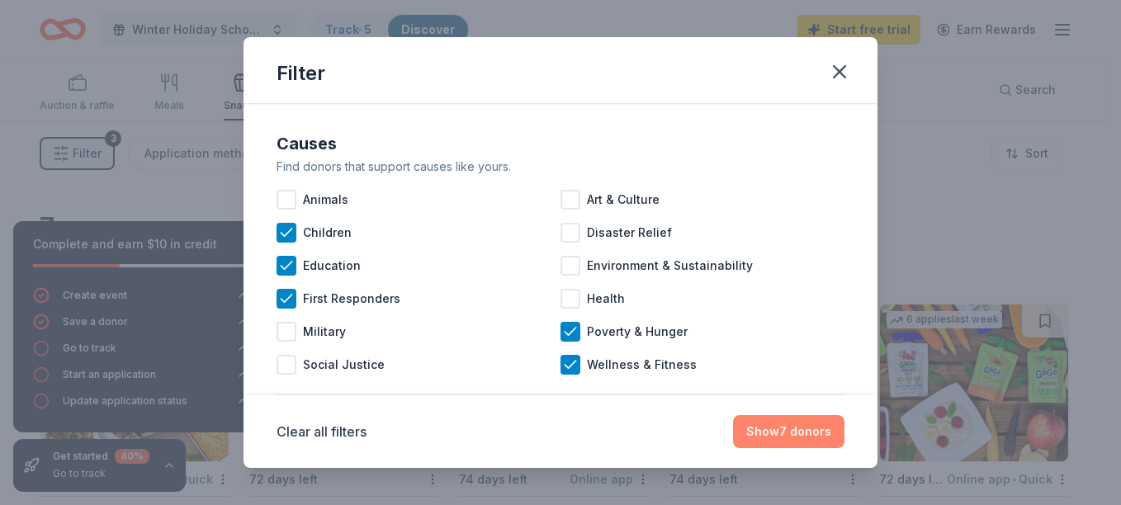
click at [786, 432] on button "Show 7 donors" at bounding box center [788, 431] width 111 height 33
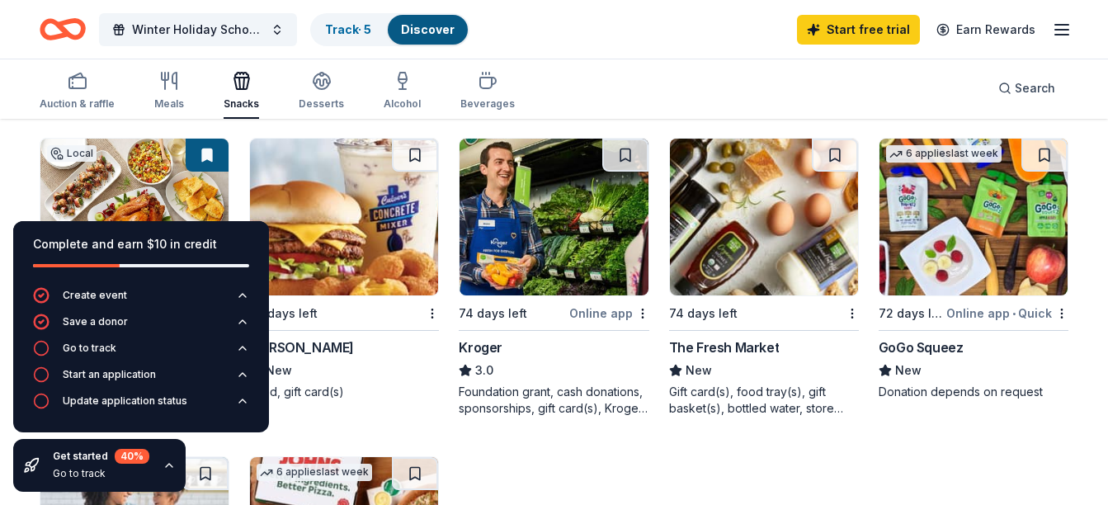
scroll to position [165, 0]
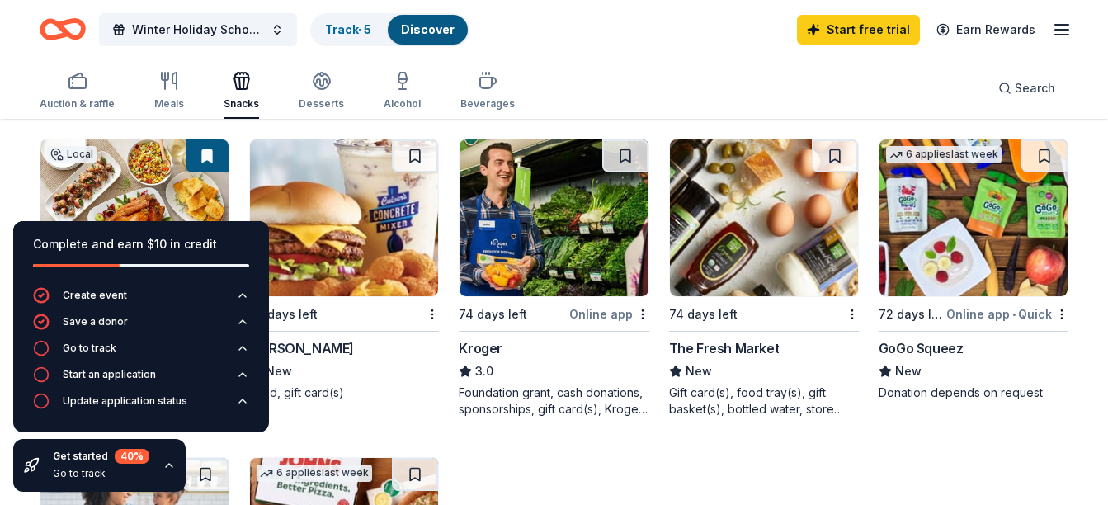
click at [741, 337] on div "74 days left The Fresh Market New Gift card(s), food tray(s), gift basket(s), b…" at bounding box center [764, 278] width 190 height 279
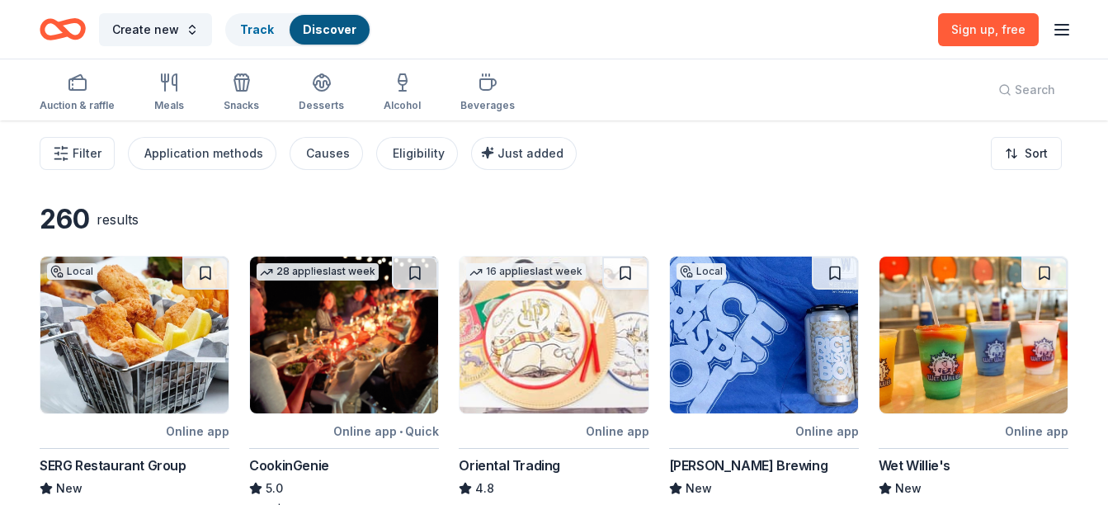
click at [1056, 22] on icon "button" at bounding box center [1062, 30] width 20 height 20
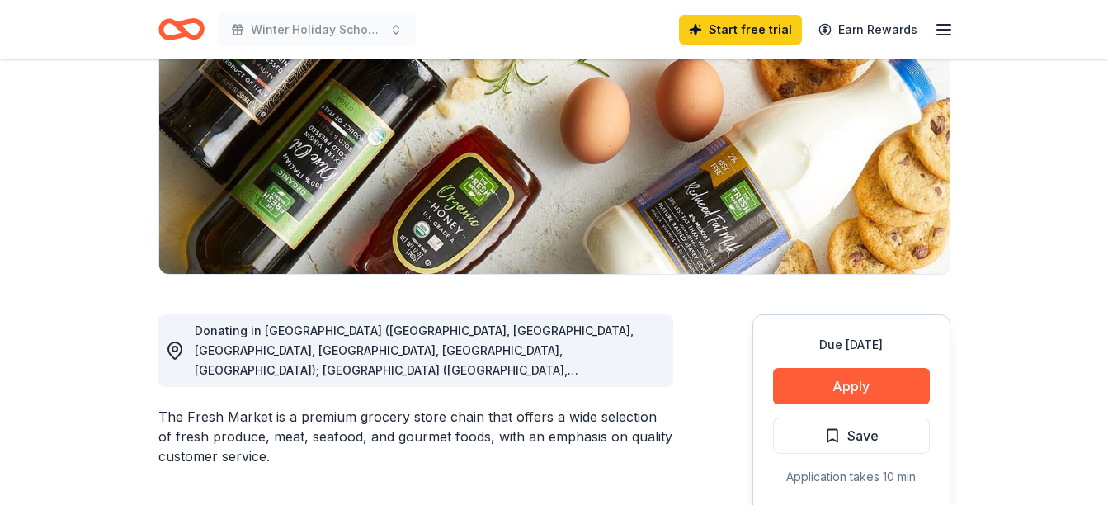
scroll to position [229, 0]
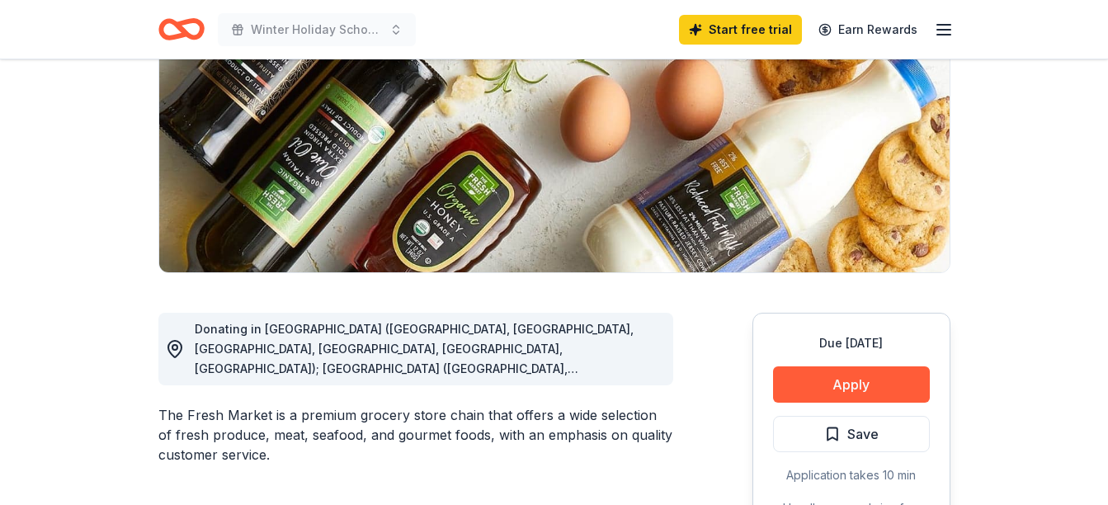
click at [943, 35] on icon "button" at bounding box center [944, 30] width 20 height 20
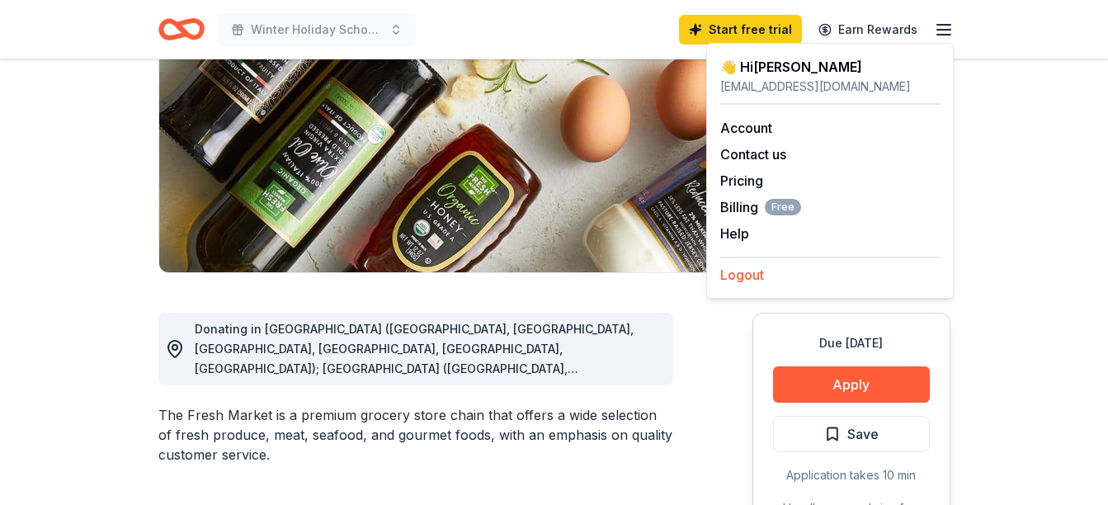
click at [753, 268] on button "Logout" at bounding box center [742, 275] width 44 height 20
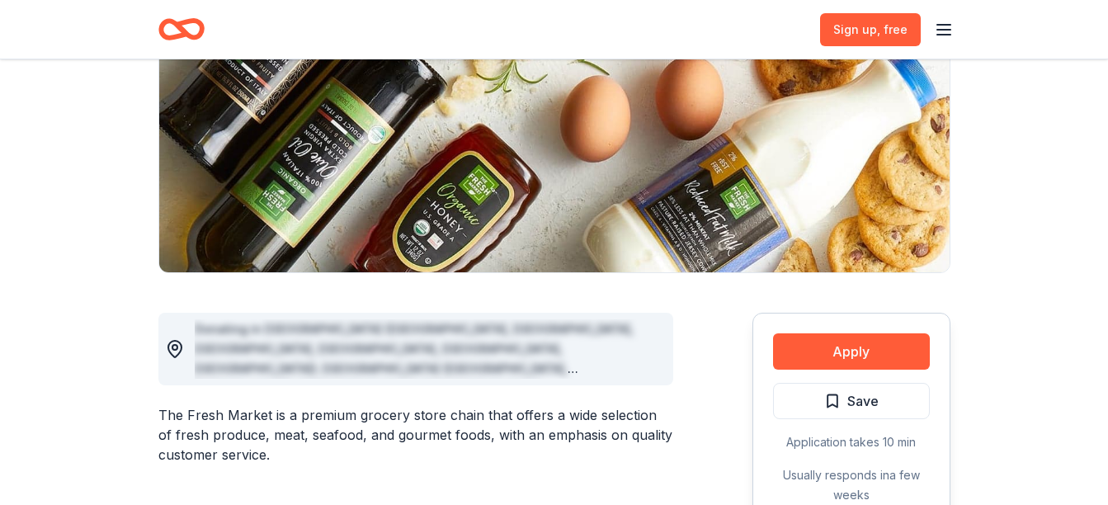
scroll to position [0, 0]
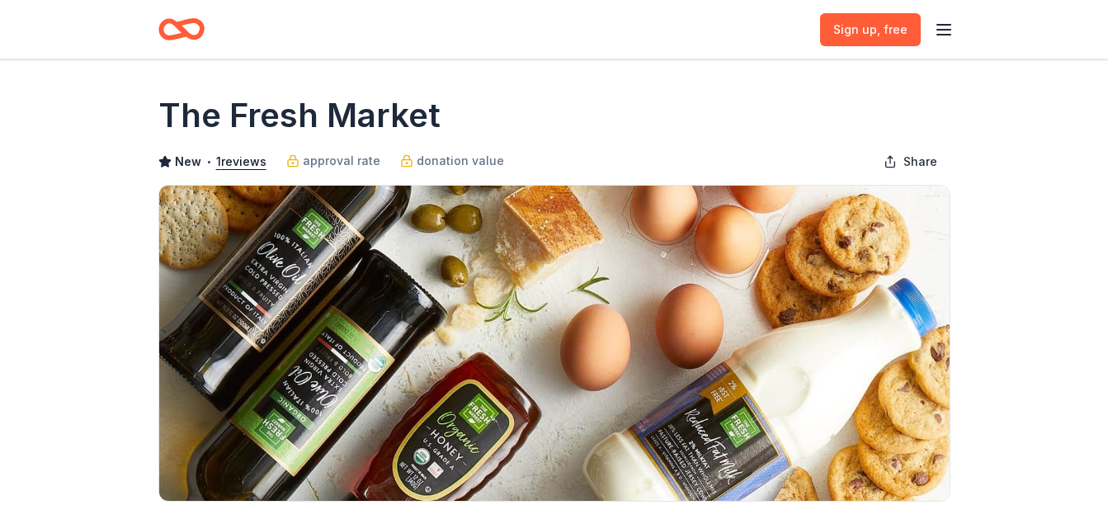
click at [940, 31] on icon "button" at bounding box center [944, 30] width 20 height 20
